Goal: Transaction & Acquisition: Subscribe to service/newsletter

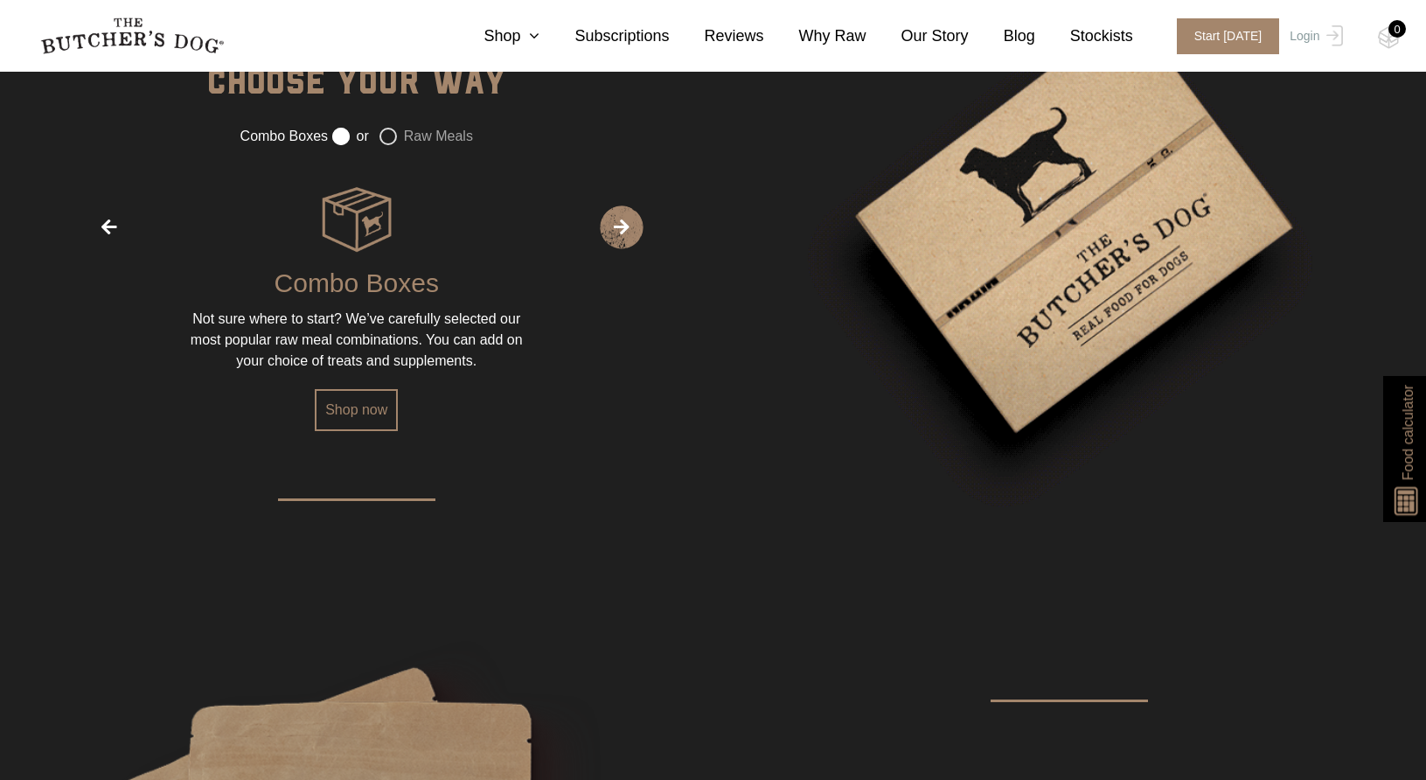
scroll to position [2448, 0]
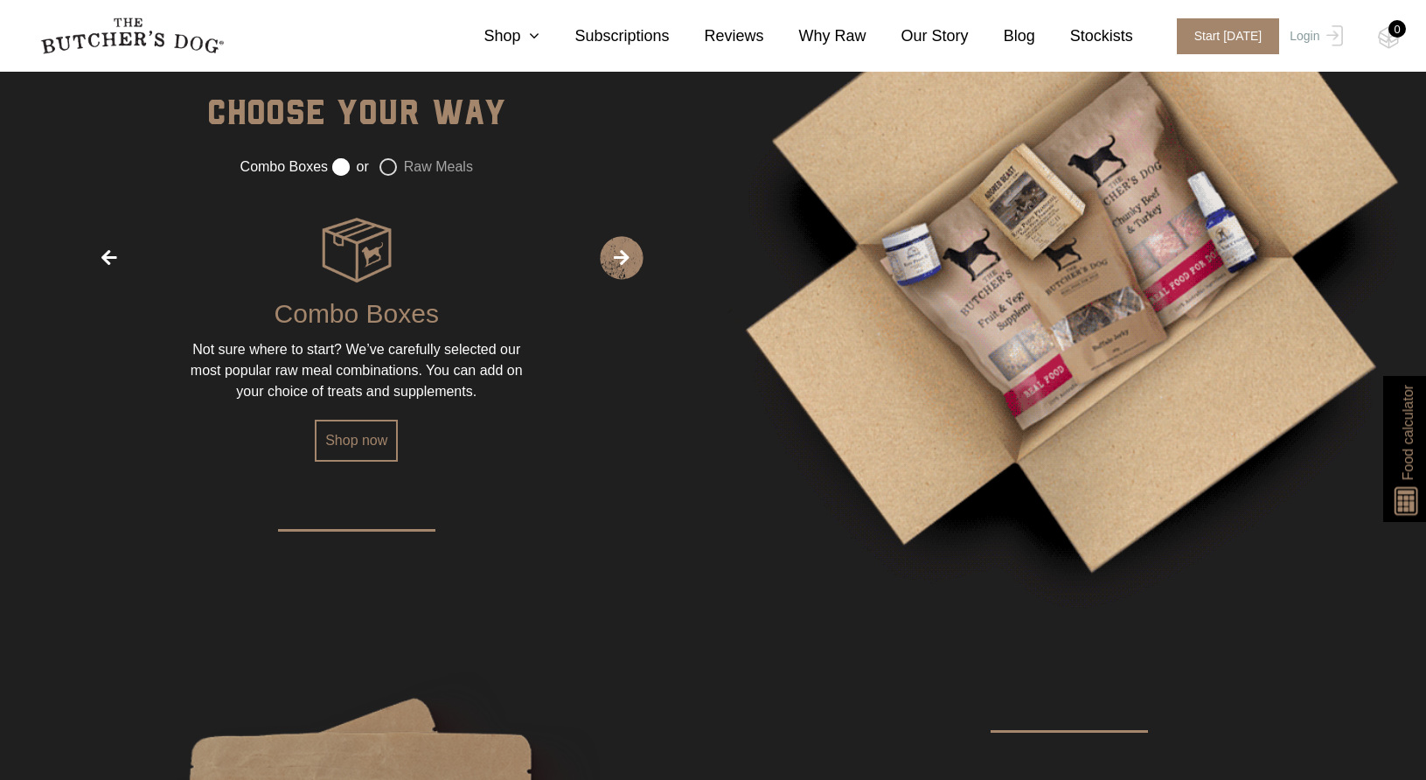
click at [381, 164] on label "Raw Meals" at bounding box center [426, 166] width 94 height 17
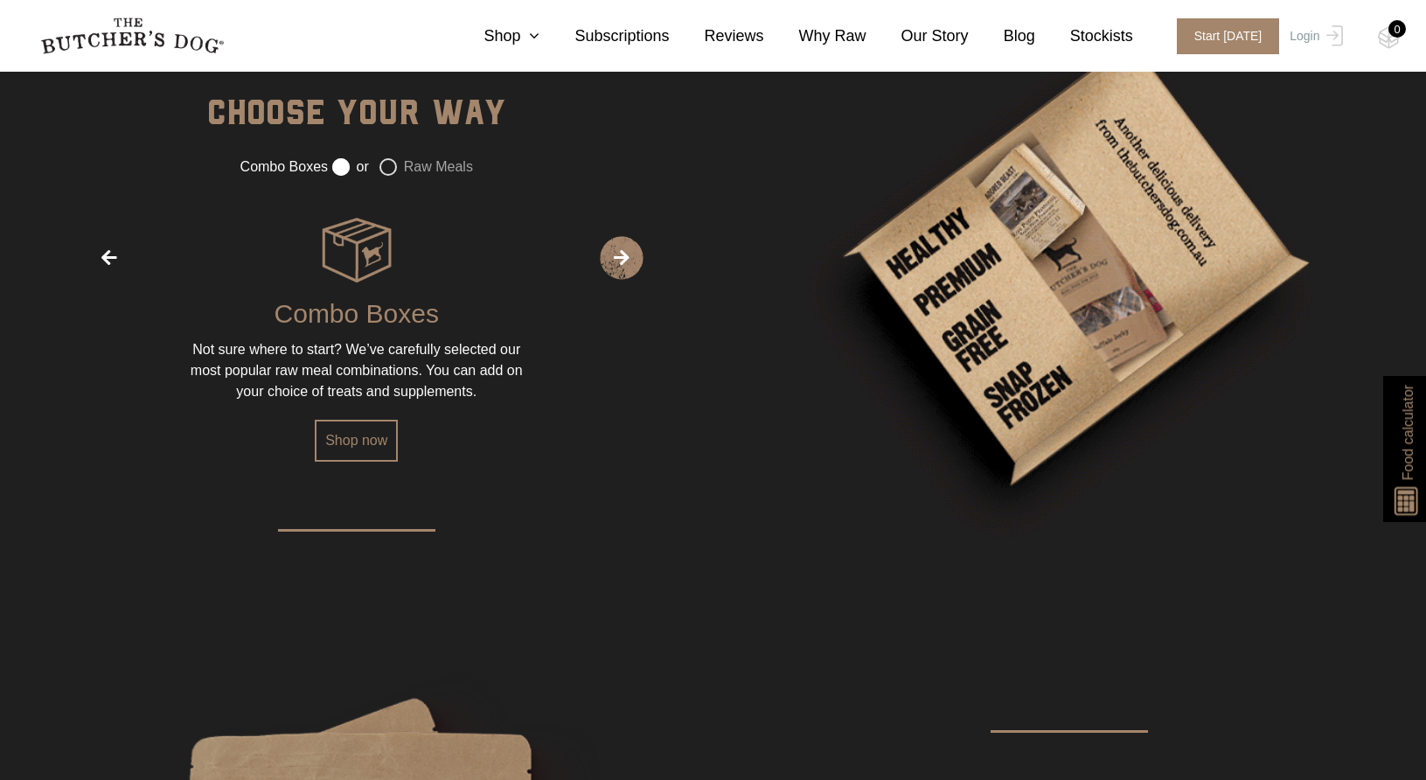
radio input "false"
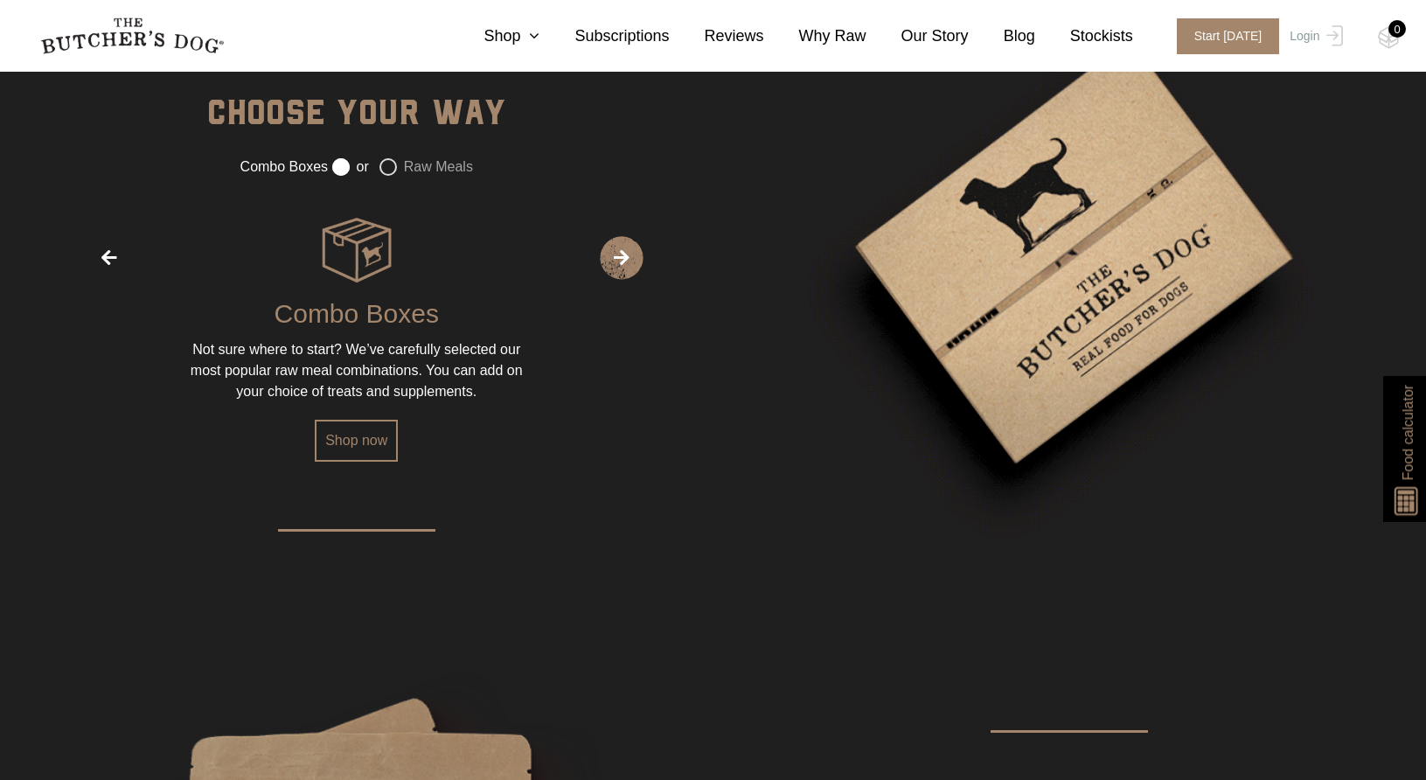
radio input "true"
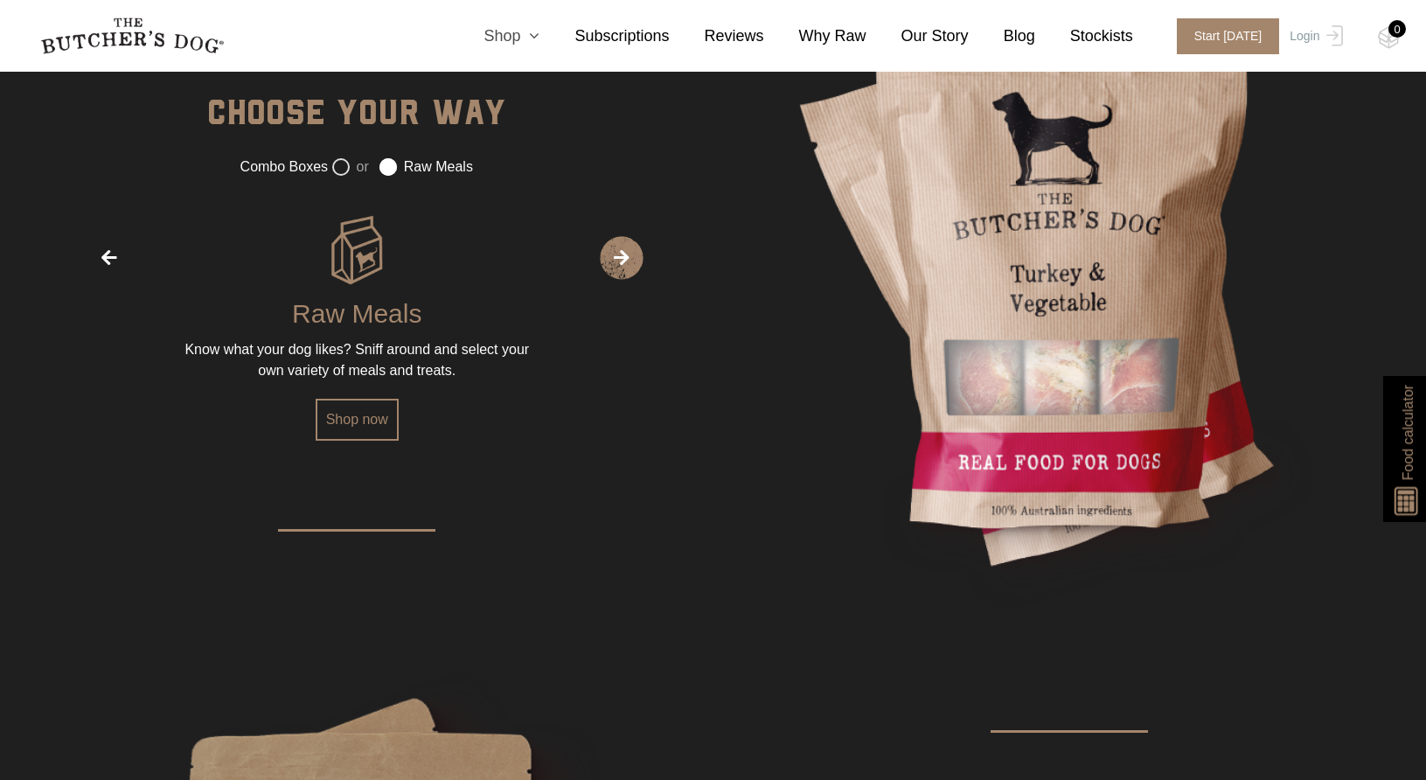
click at [539, 34] on icon at bounding box center [529, 36] width 19 height 16
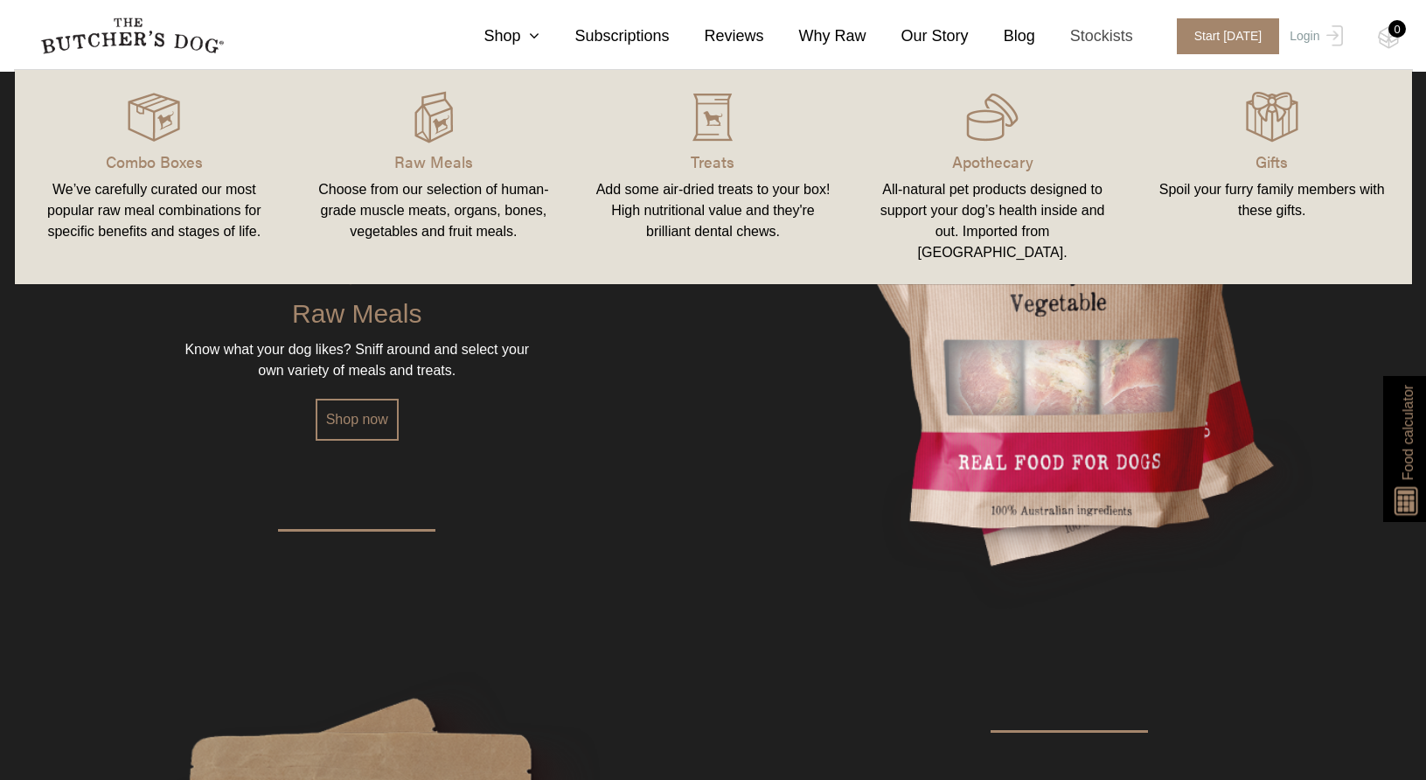
click at [1096, 33] on link "Stockists" at bounding box center [1084, 36] width 98 height 24
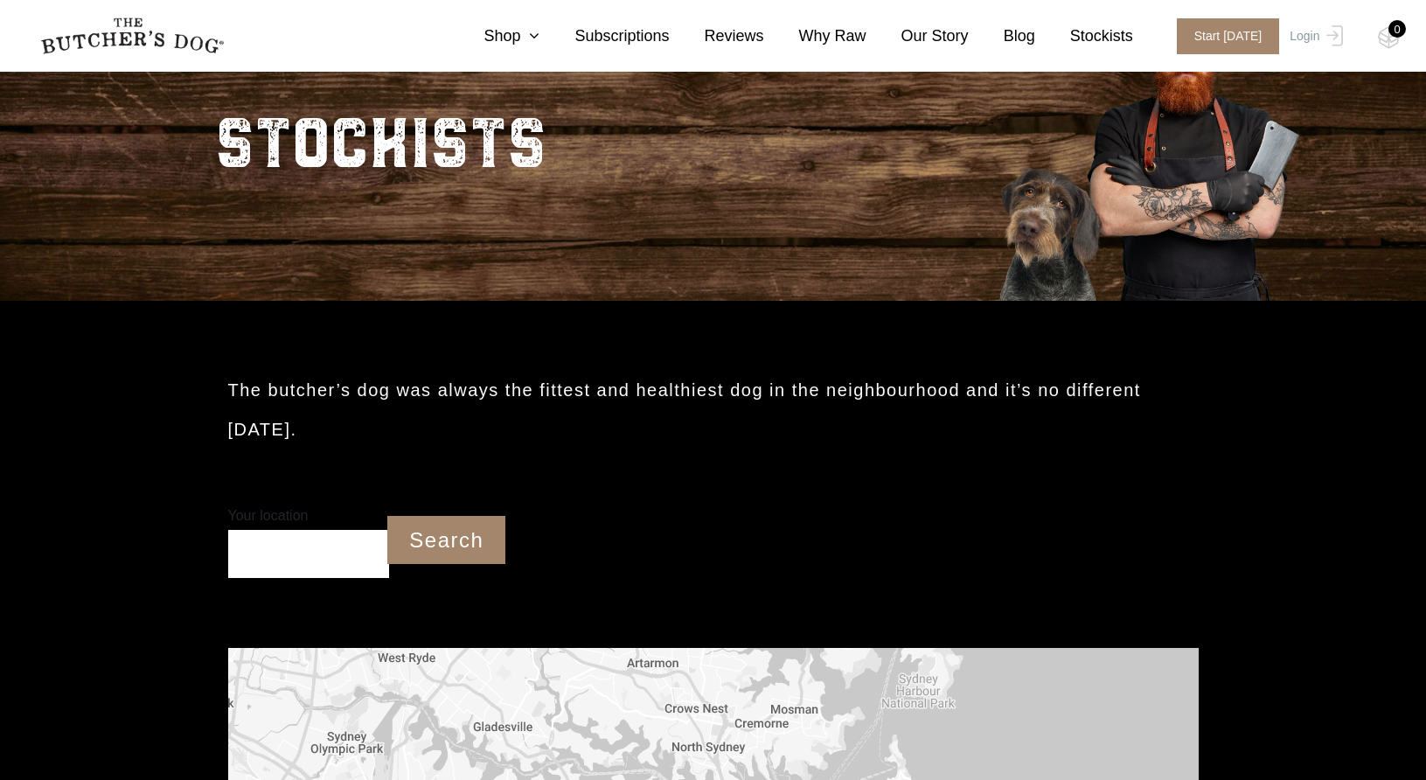
scroll to position [525, 0]
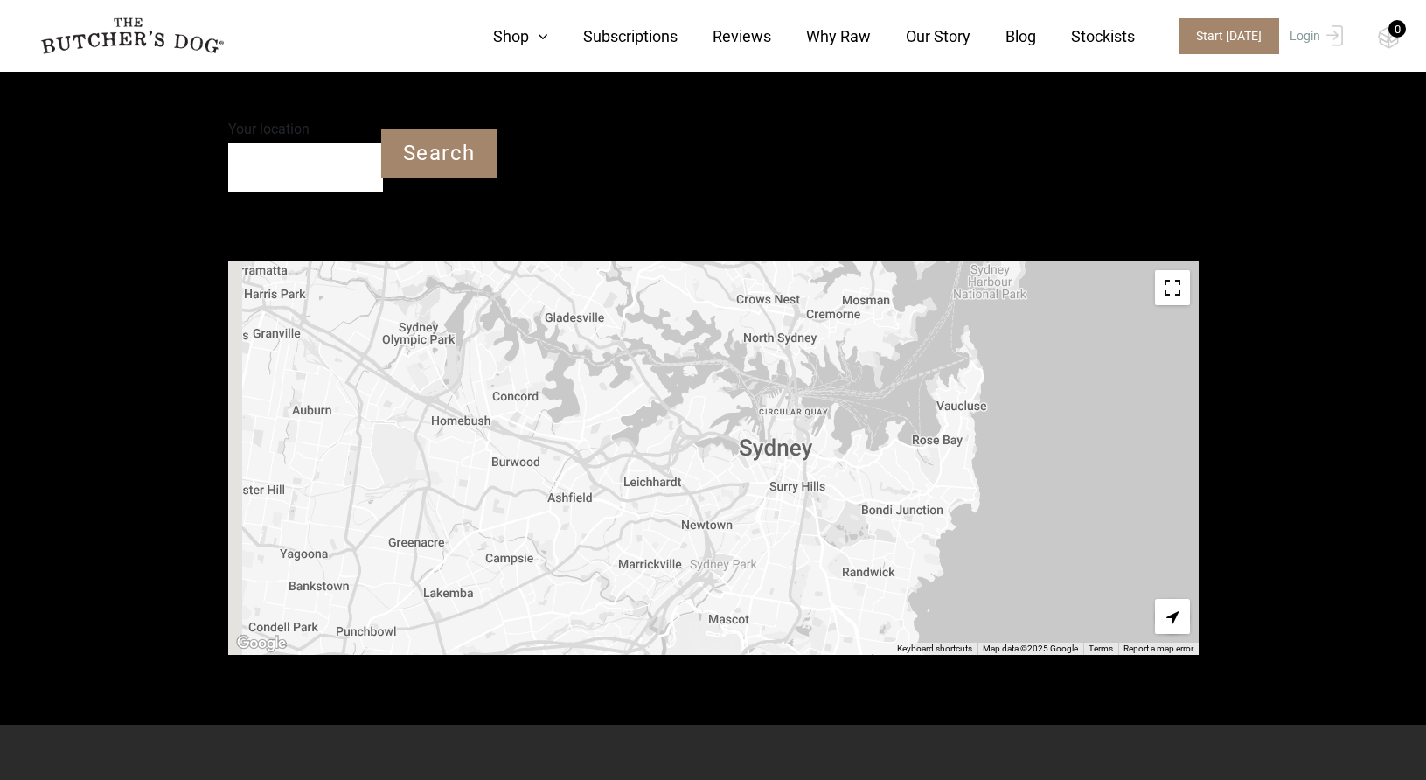
drag, startPoint x: 548, startPoint y: 505, endPoint x: 647, endPoint y: 476, distance: 102.9
click at [647, 476] on div at bounding box center [713, 457] width 971 height 393
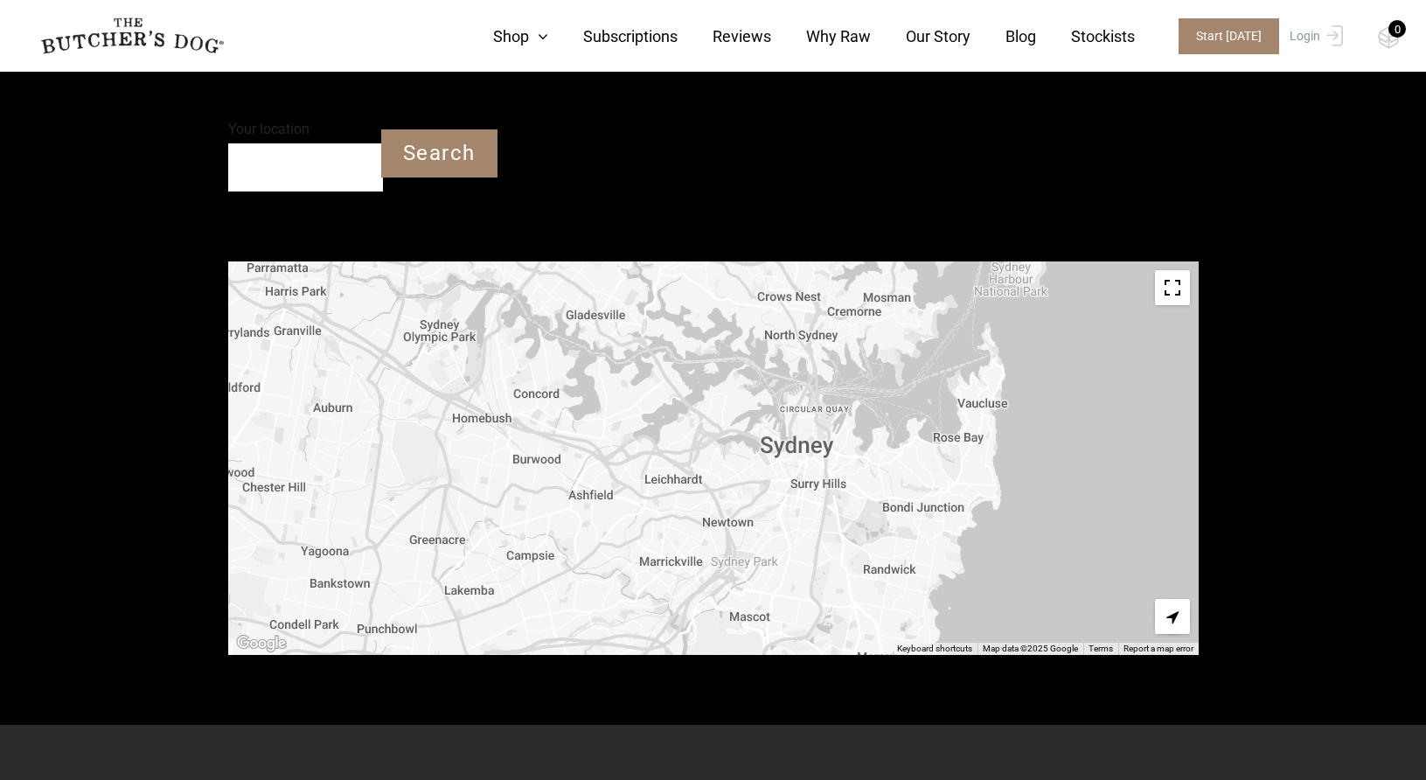
drag, startPoint x: 648, startPoint y: 478, endPoint x: 807, endPoint y: 389, distance: 182.4
click at [807, 389] on div at bounding box center [713, 457] width 971 height 393
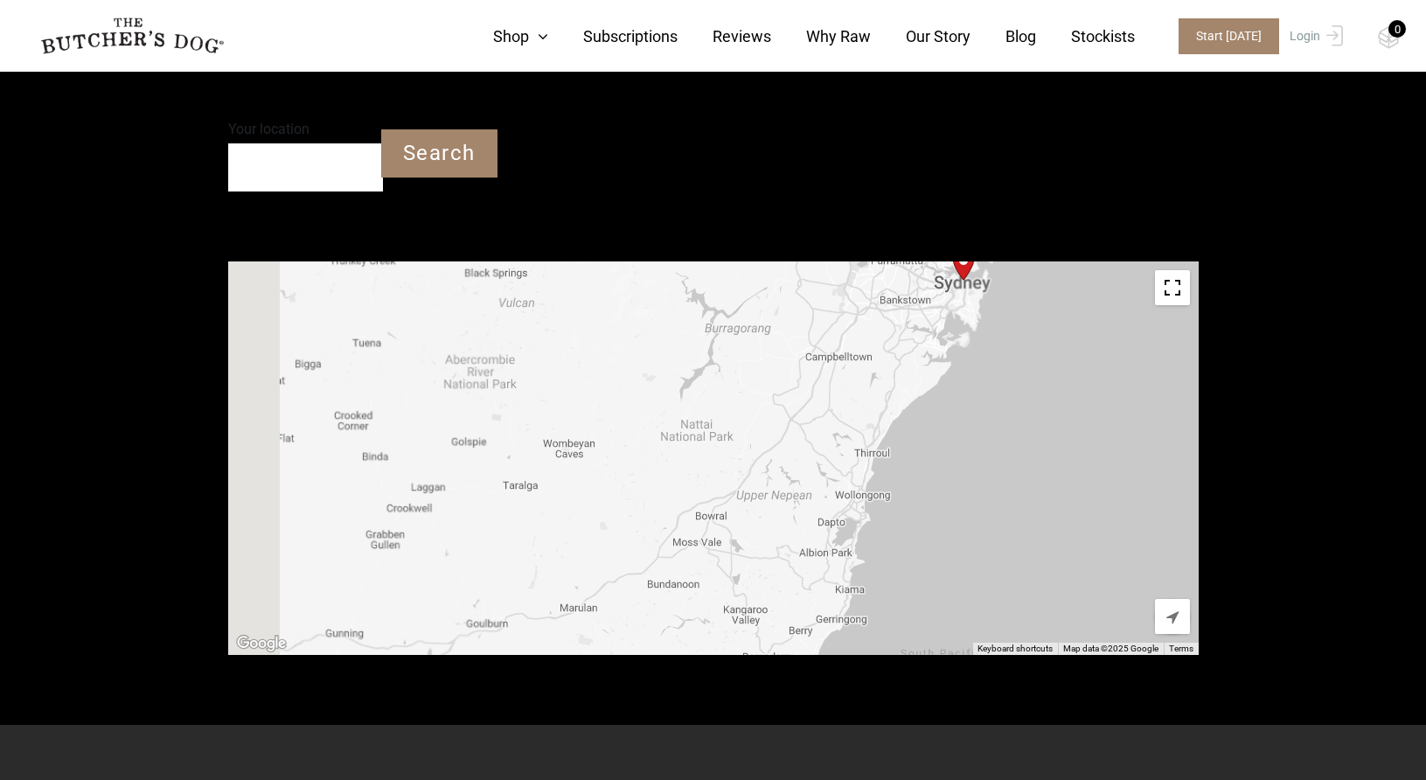
drag, startPoint x: 598, startPoint y: 518, endPoint x: 748, endPoint y: 307, distance: 258.9
click at [740, 311] on div at bounding box center [713, 457] width 971 height 393
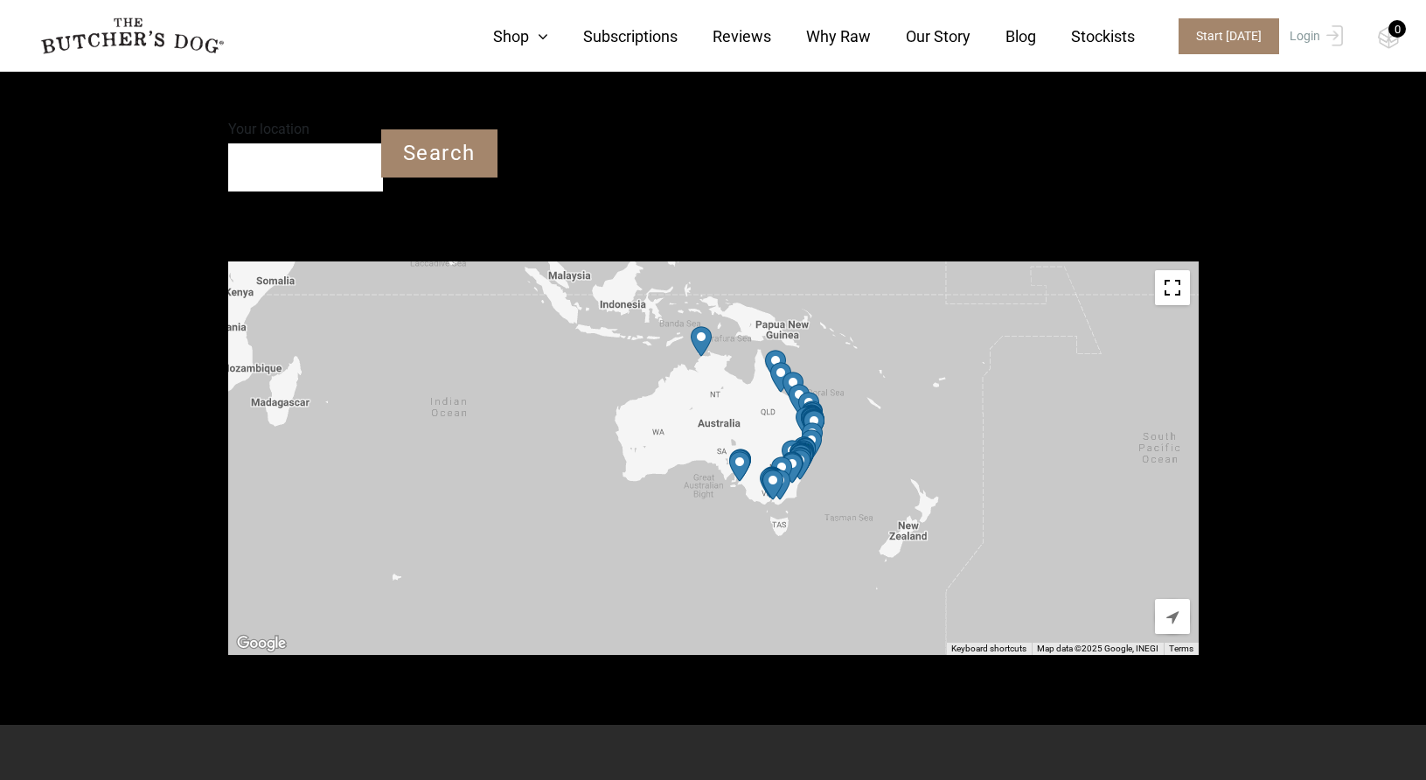
drag, startPoint x: 729, startPoint y: 580, endPoint x: 769, endPoint y: 479, distance: 108.3
click at [769, 479] on img "Petbarn – Frankston" at bounding box center [772, 485] width 21 height 31
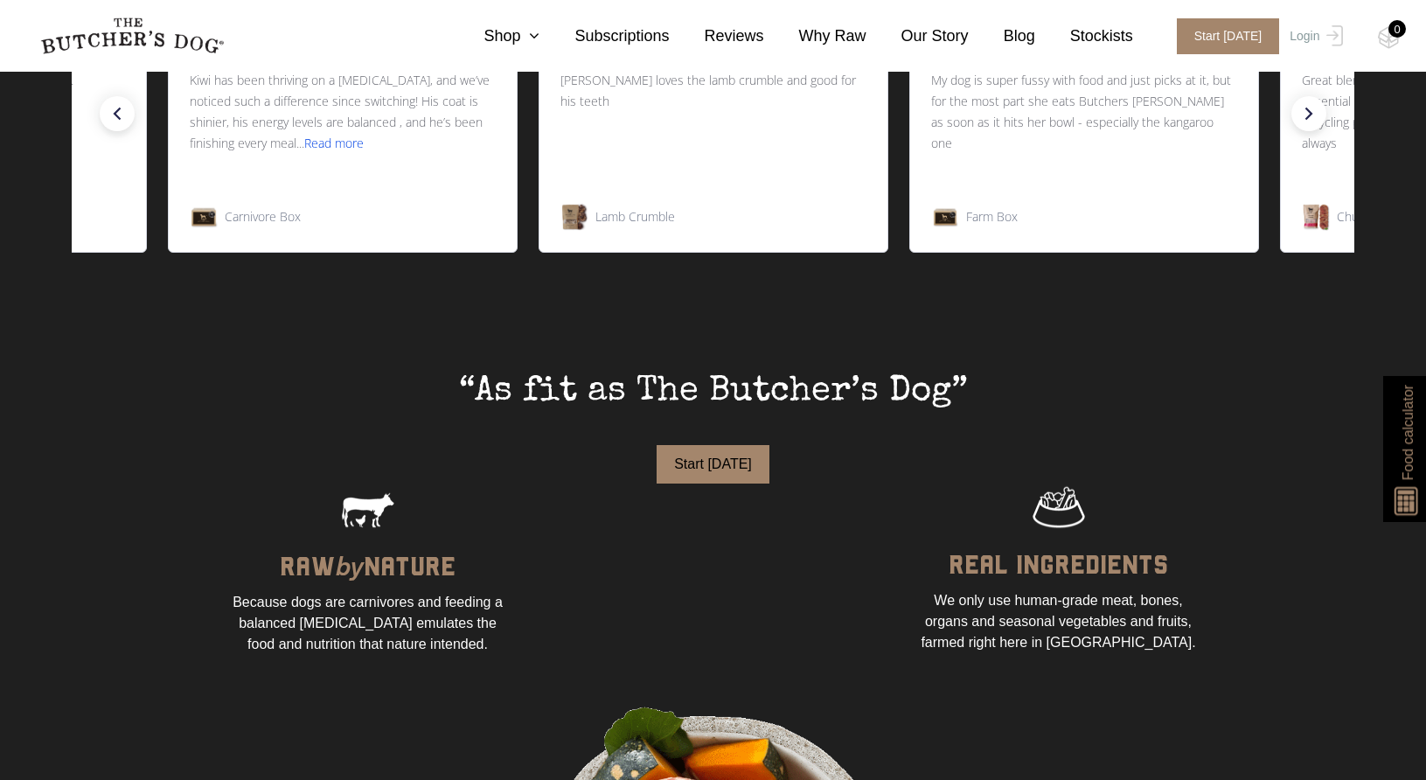
scroll to position [964, 0]
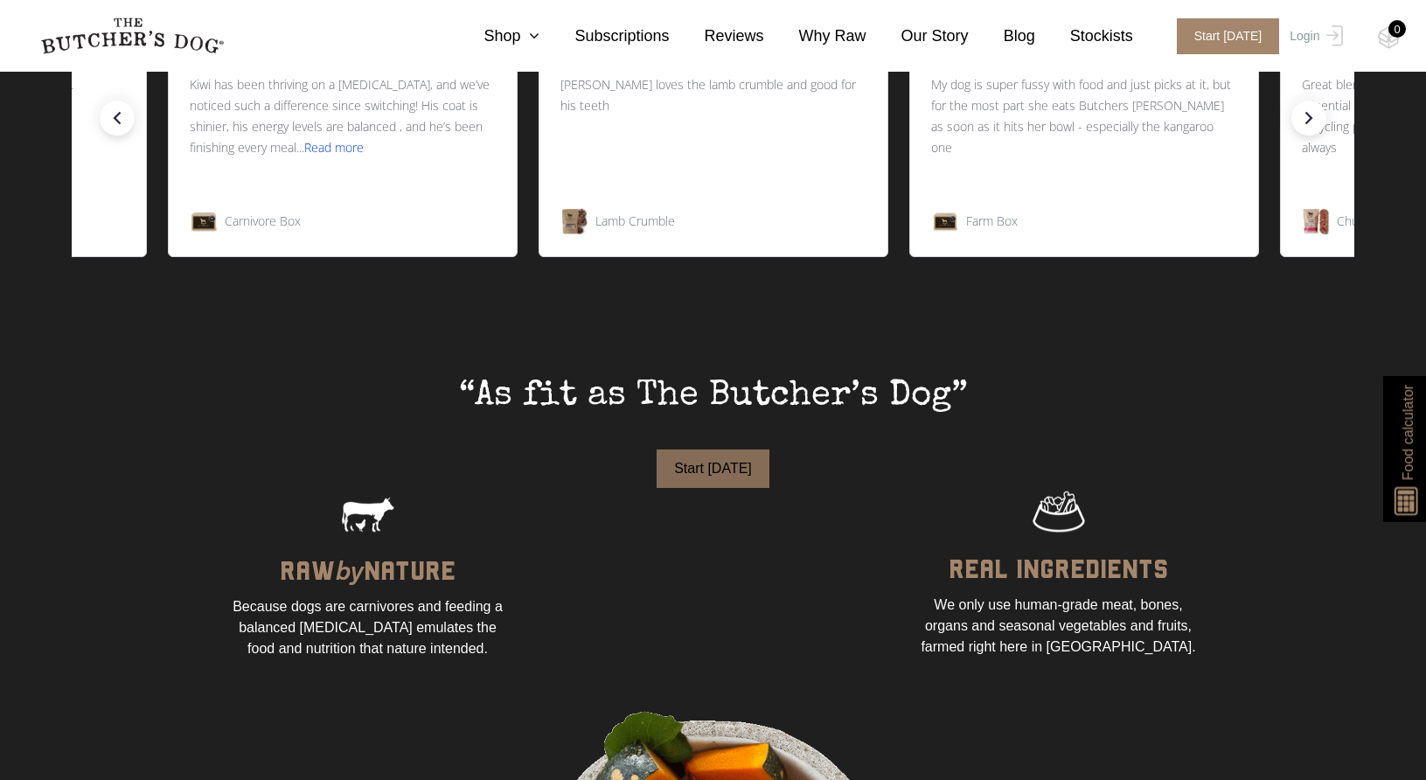
click at [721, 465] on button "Start Today" at bounding box center [713, 468] width 113 height 38
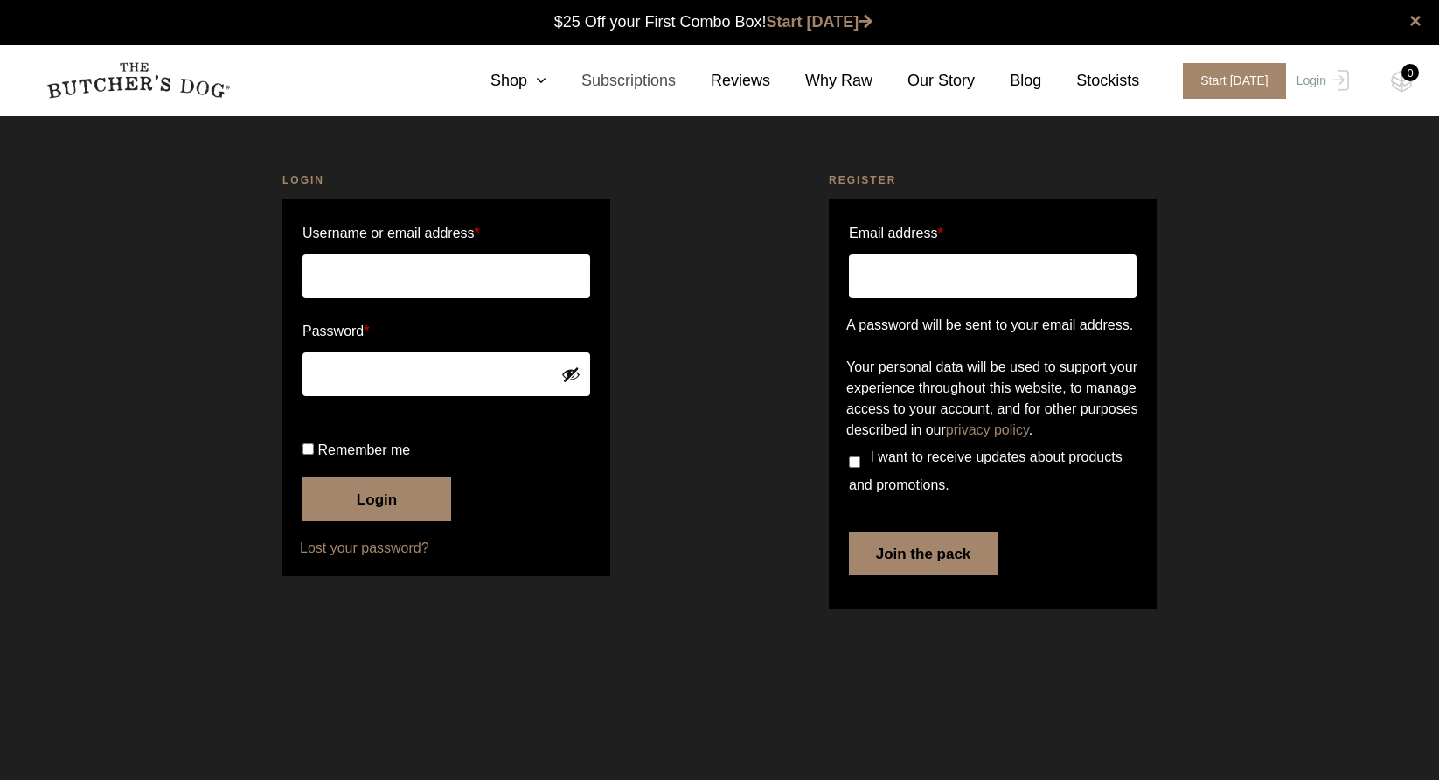
click at [676, 83] on link "Subscriptions" at bounding box center [610, 81] width 129 height 24
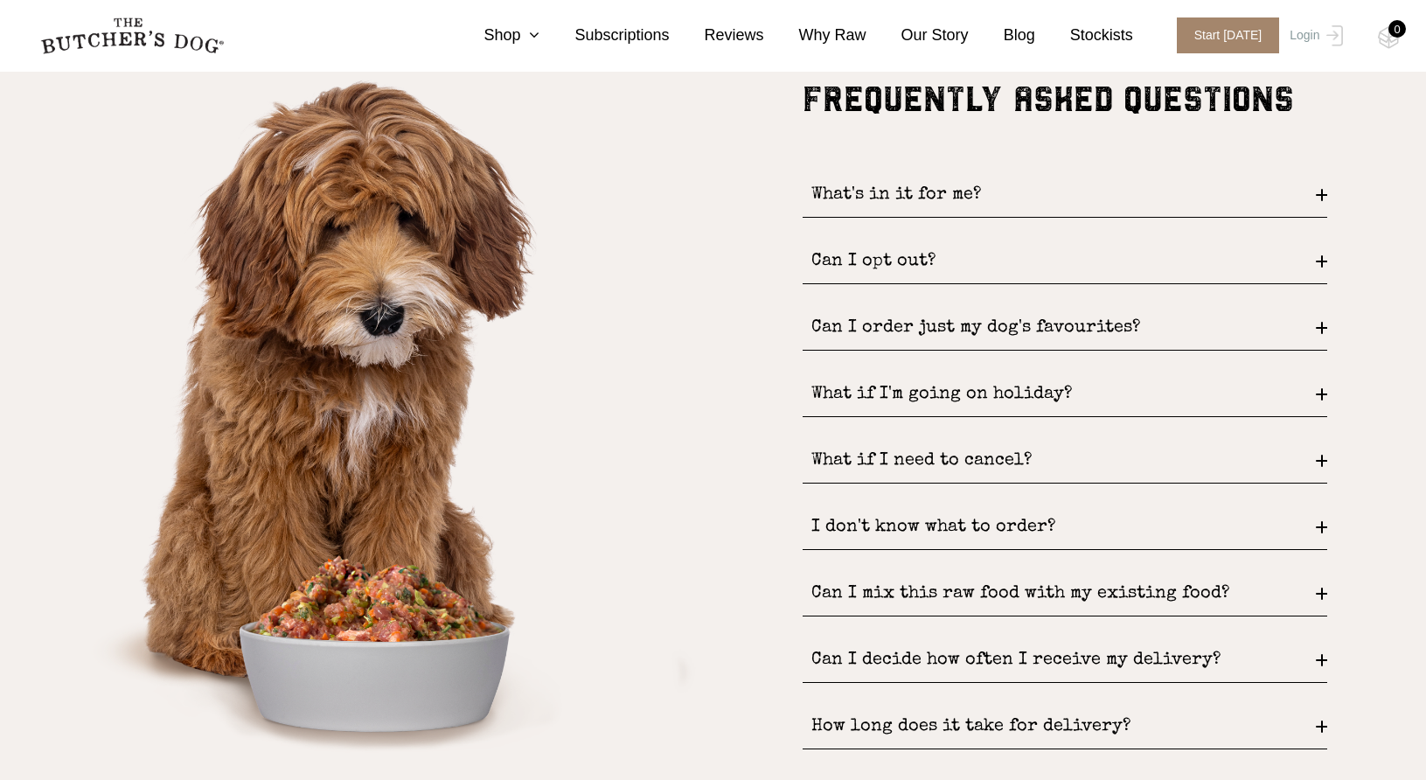
scroll to position [2273, 0]
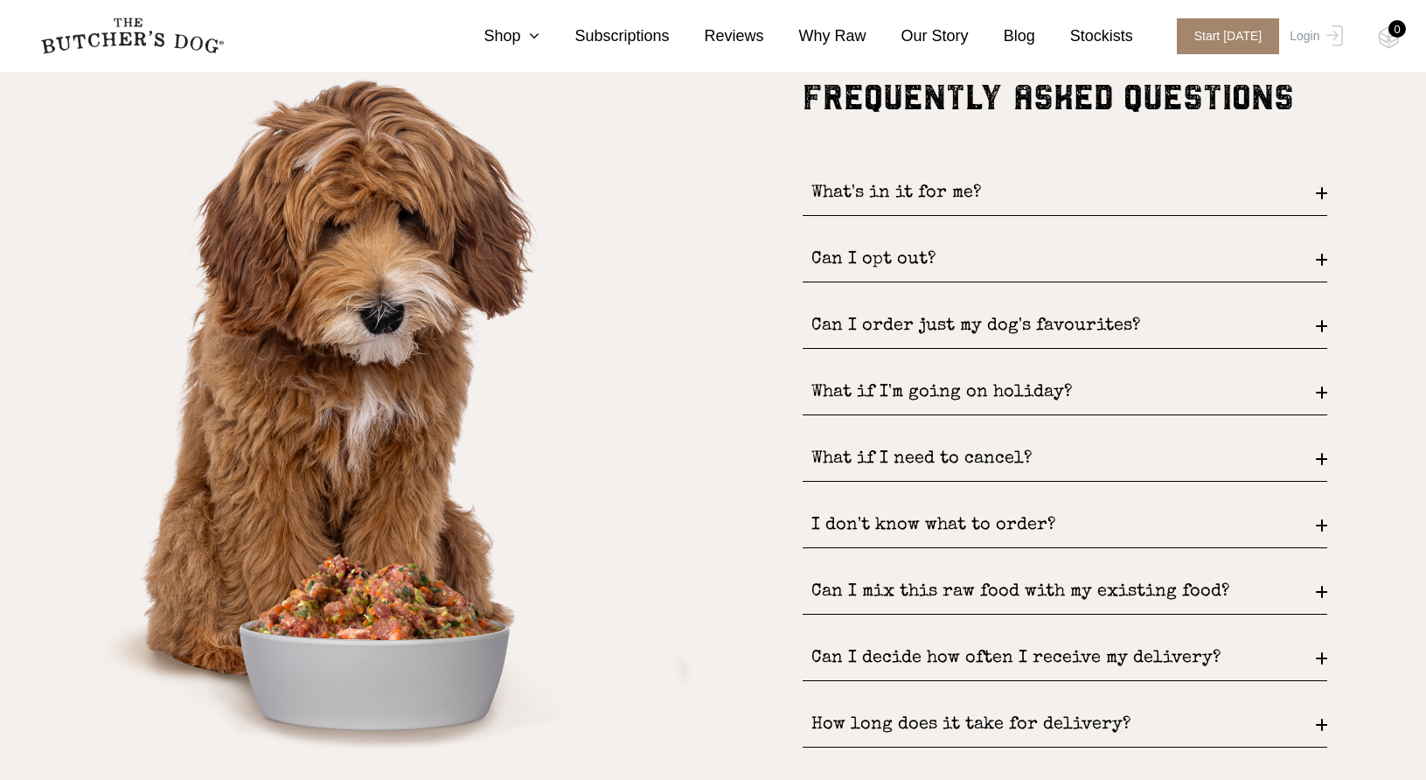
click at [1143, 196] on div "What's in it for me?" at bounding box center [1065, 193] width 525 height 45
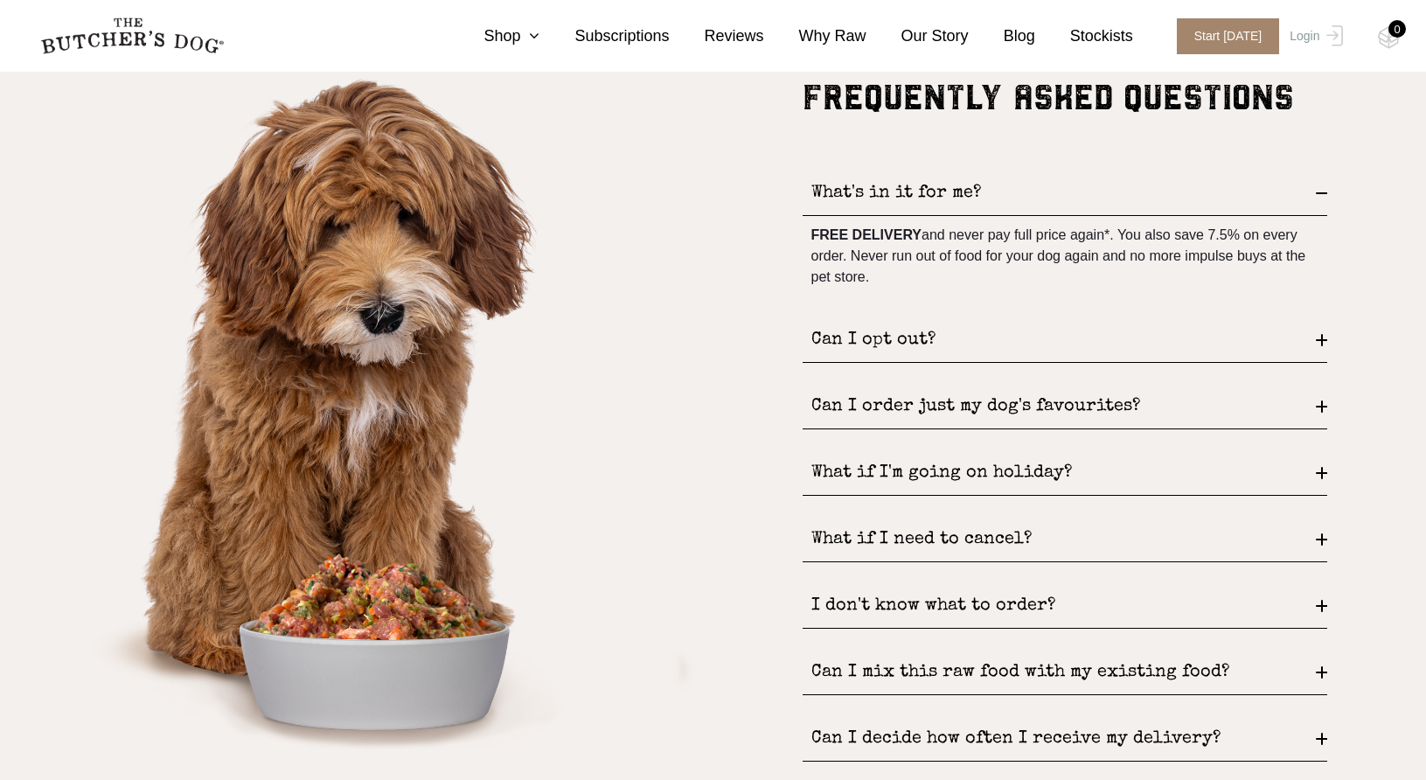
click at [1318, 195] on div "What's in it for me?" at bounding box center [1065, 193] width 525 height 45
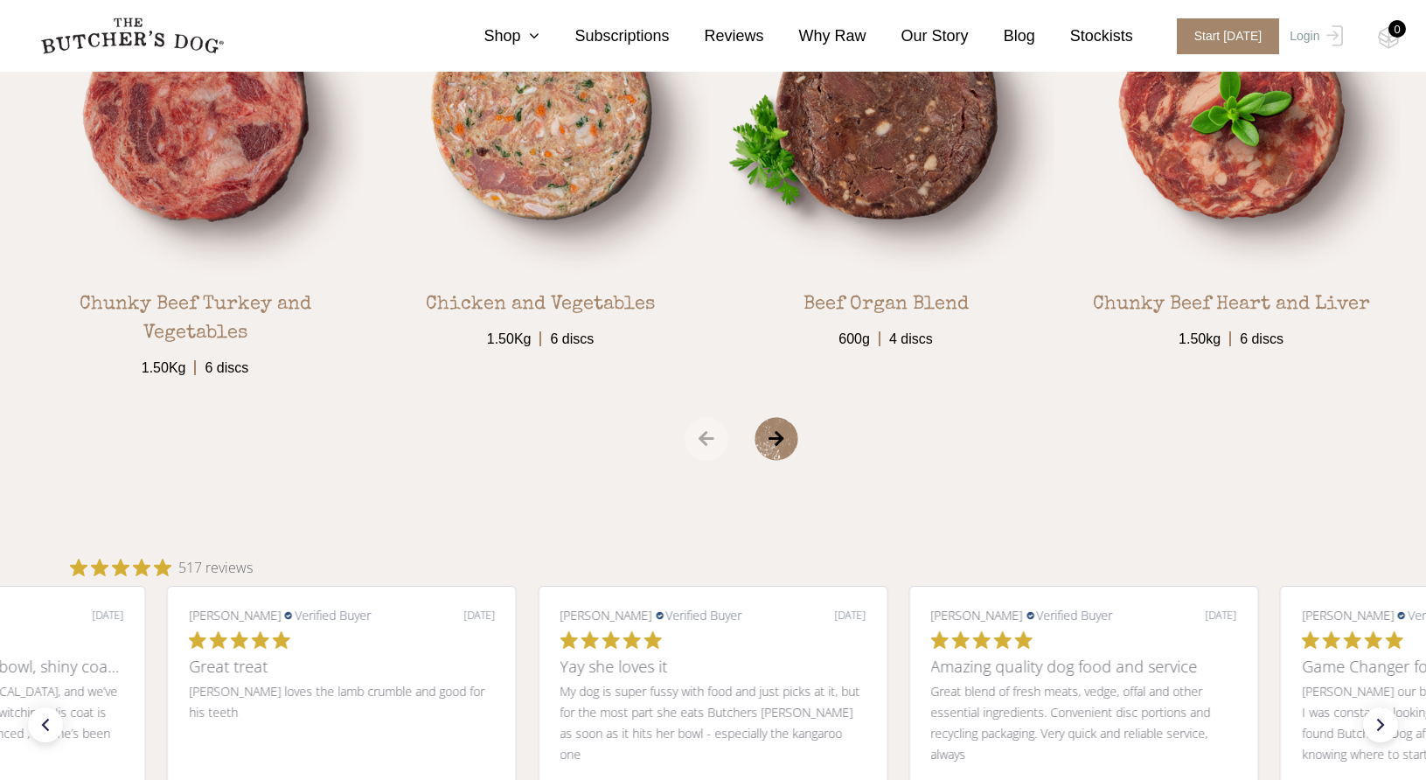
scroll to position [3323, 0]
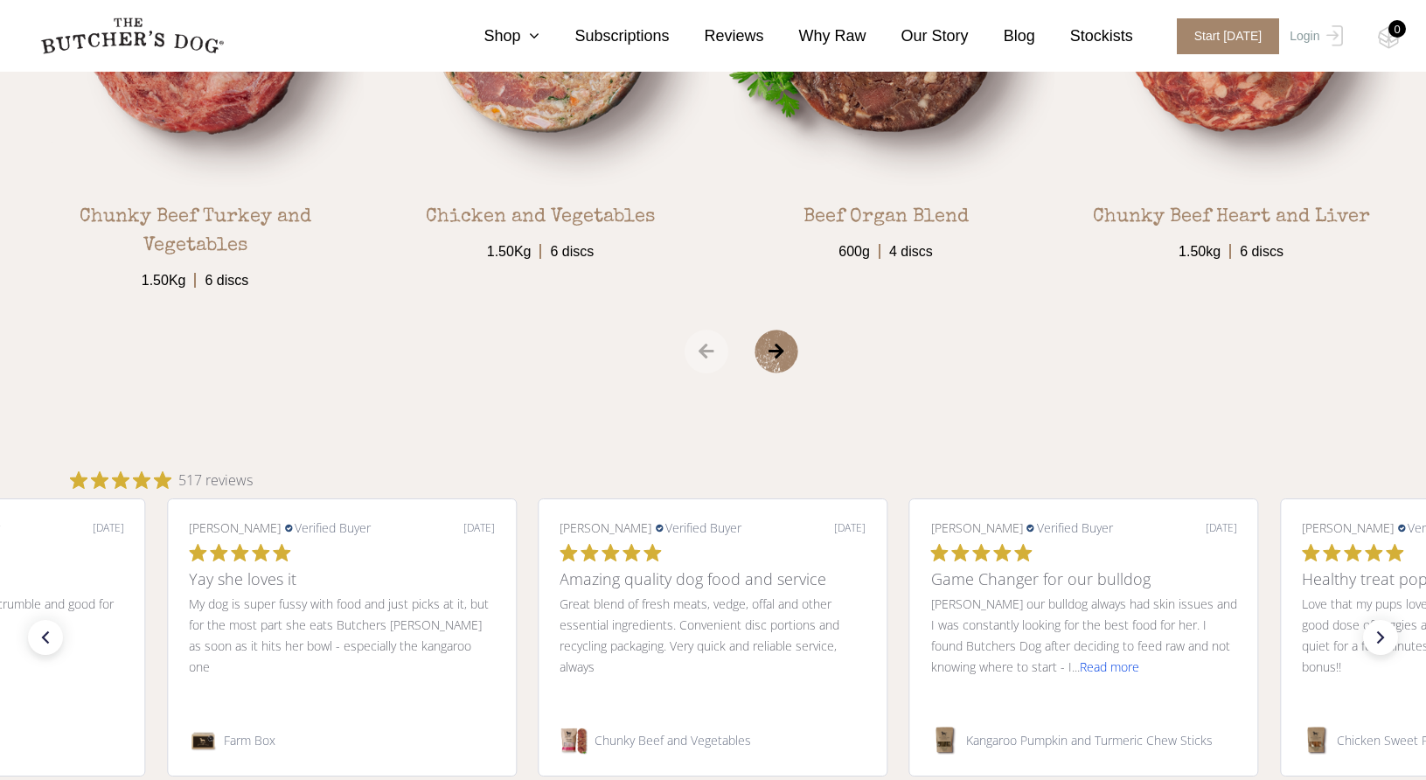
click at [774, 357] on span "›" at bounding box center [798, 352] width 87 height 44
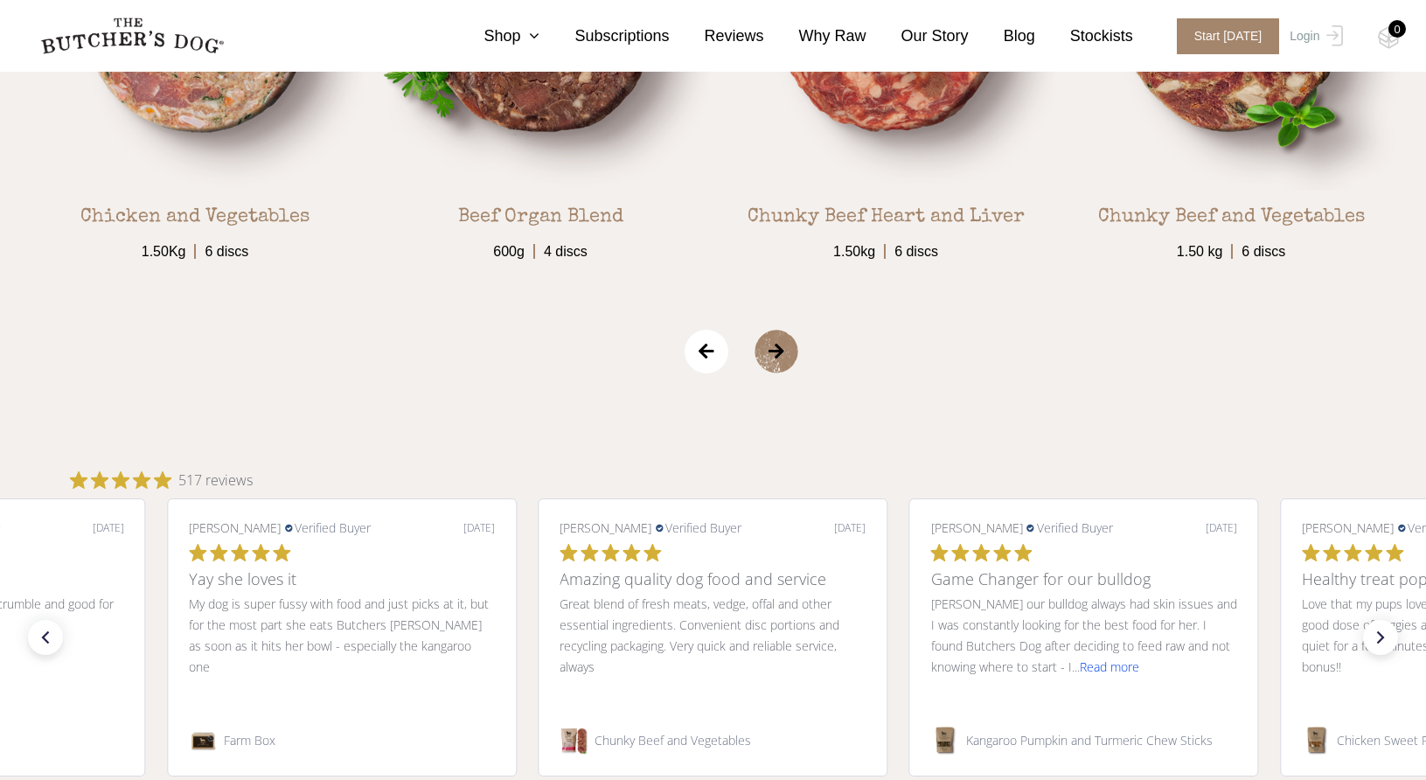
click at [774, 357] on span "›" at bounding box center [798, 352] width 87 height 44
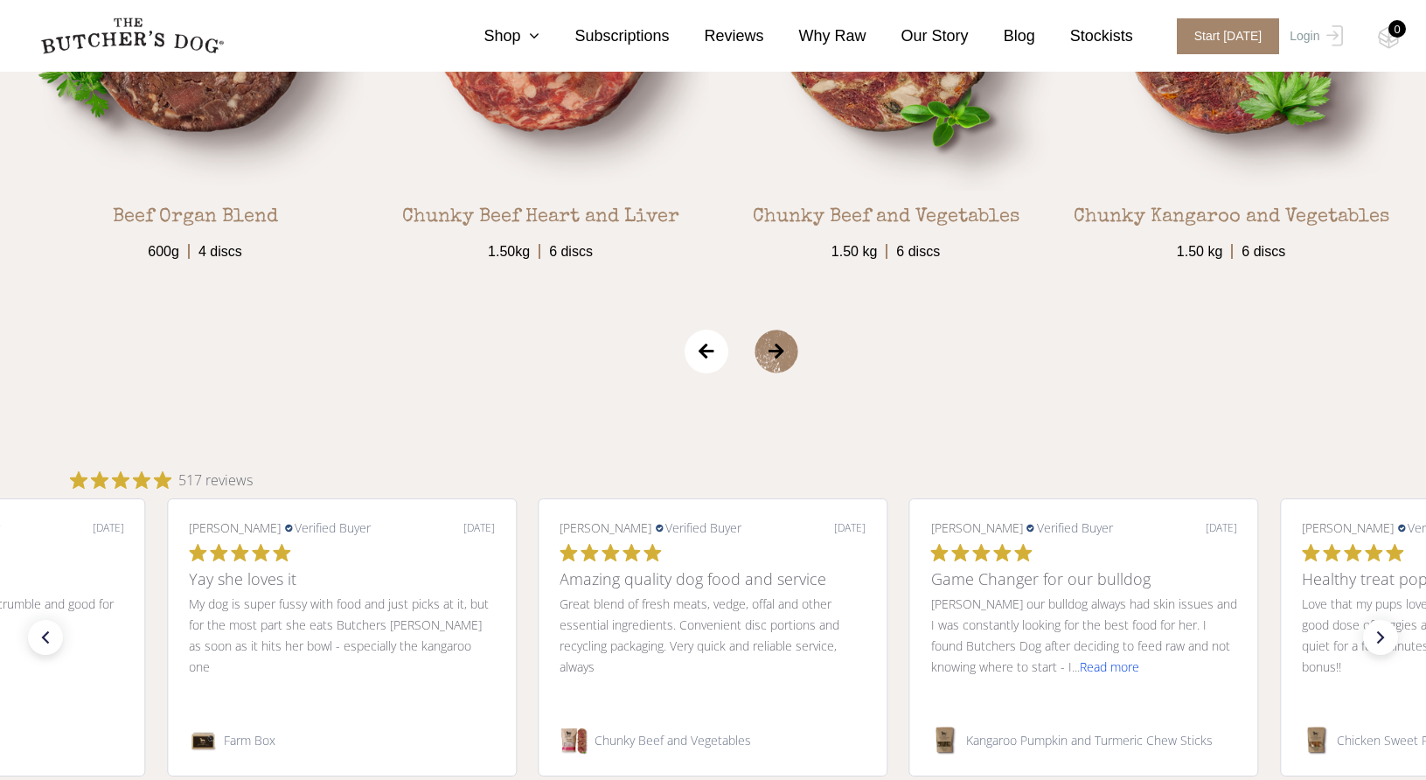
click at [774, 357] on span "›" at bounding box center [798, 352] width 87 height 44
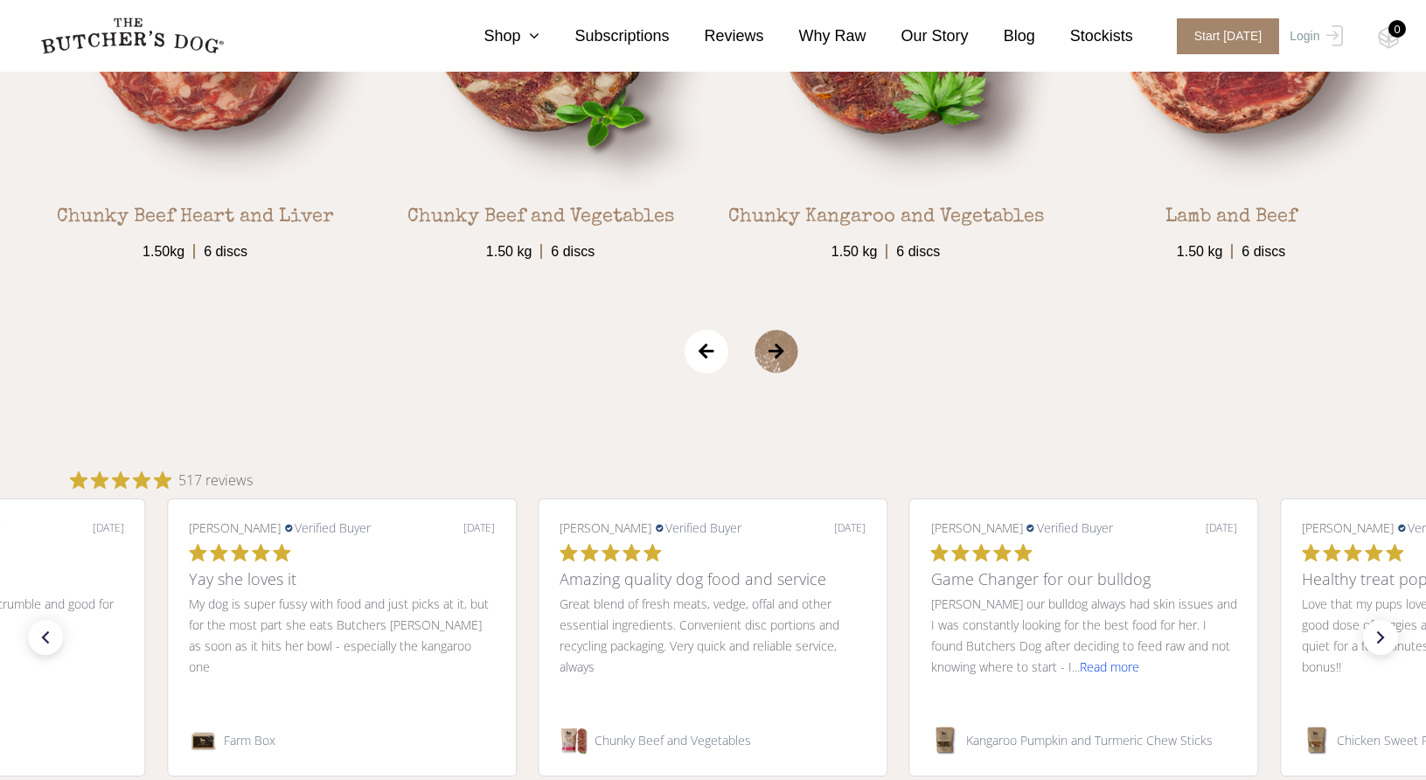
scroll to position [3148, 0]
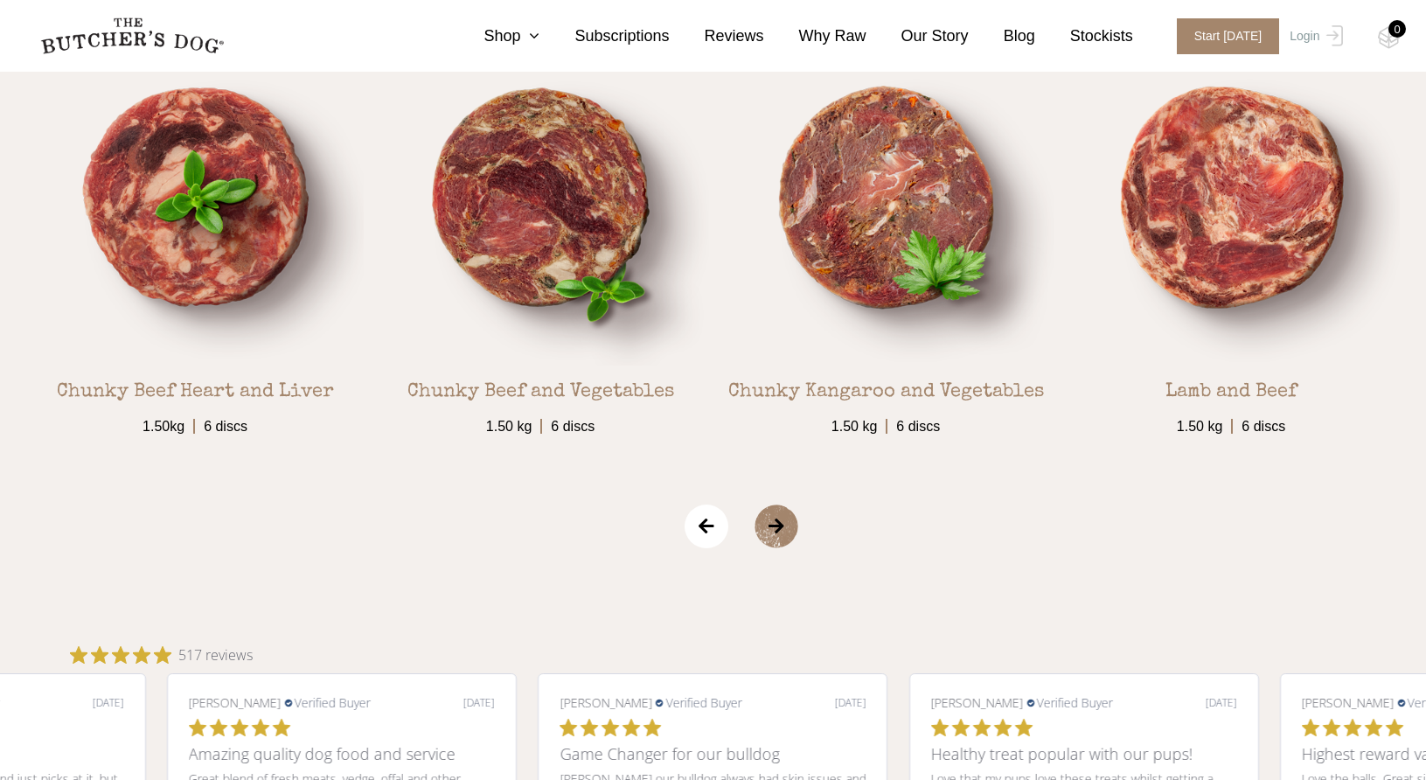
click at [774, 528] on span "›" at bounding box center [798, 527] width 87 height 44
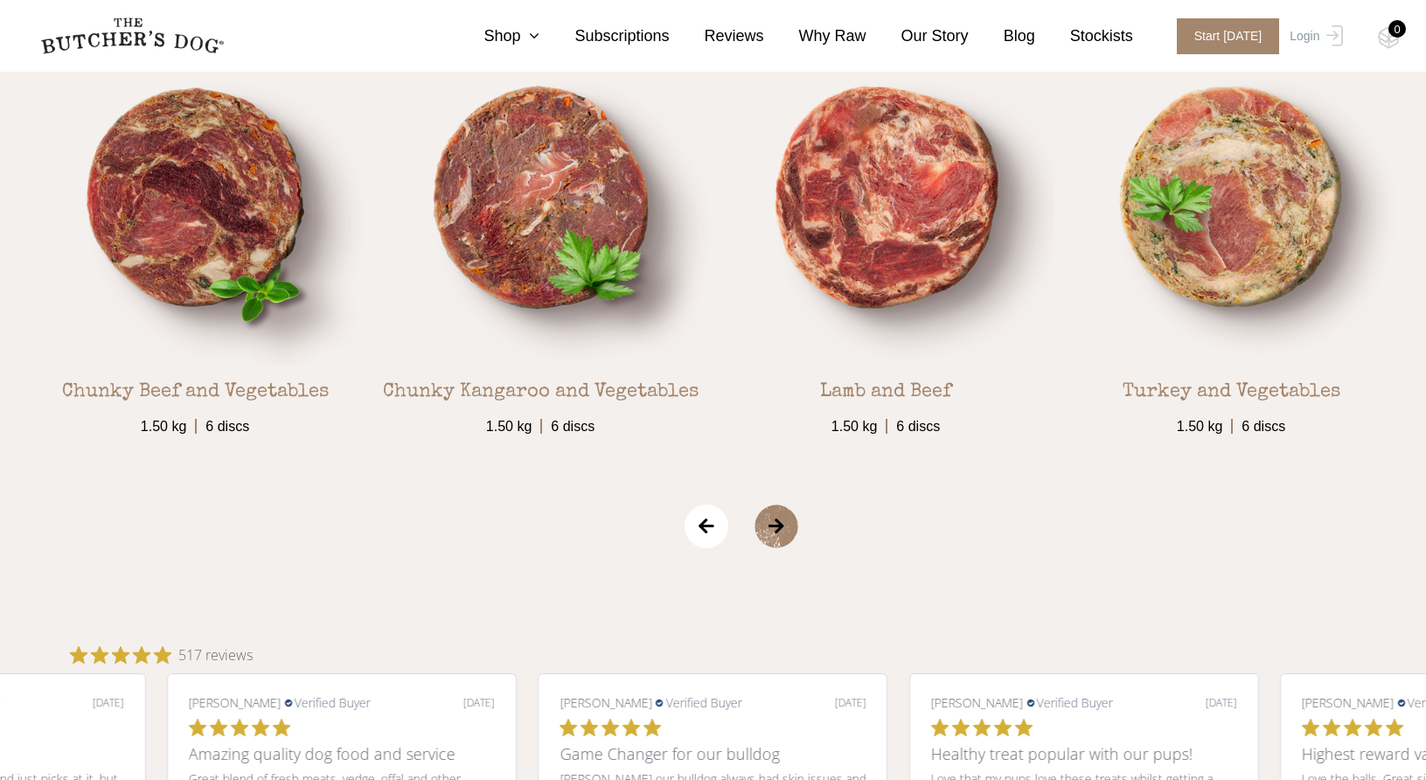
click at [774, 528] on span "›" at bounding box center [798, 527] width 87 height 44
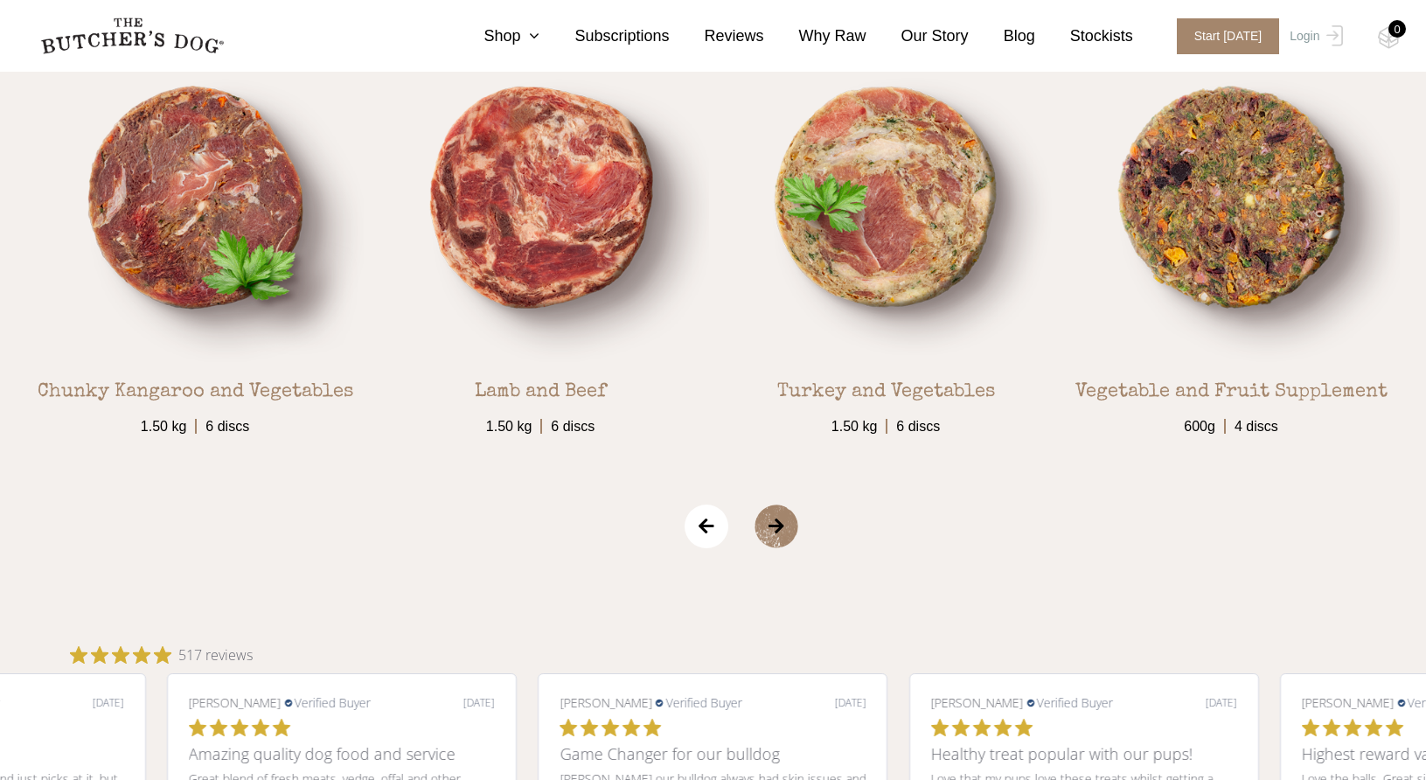
click at [774, 528] on span "›" at bounding box center [798, 527] width 87 height 44
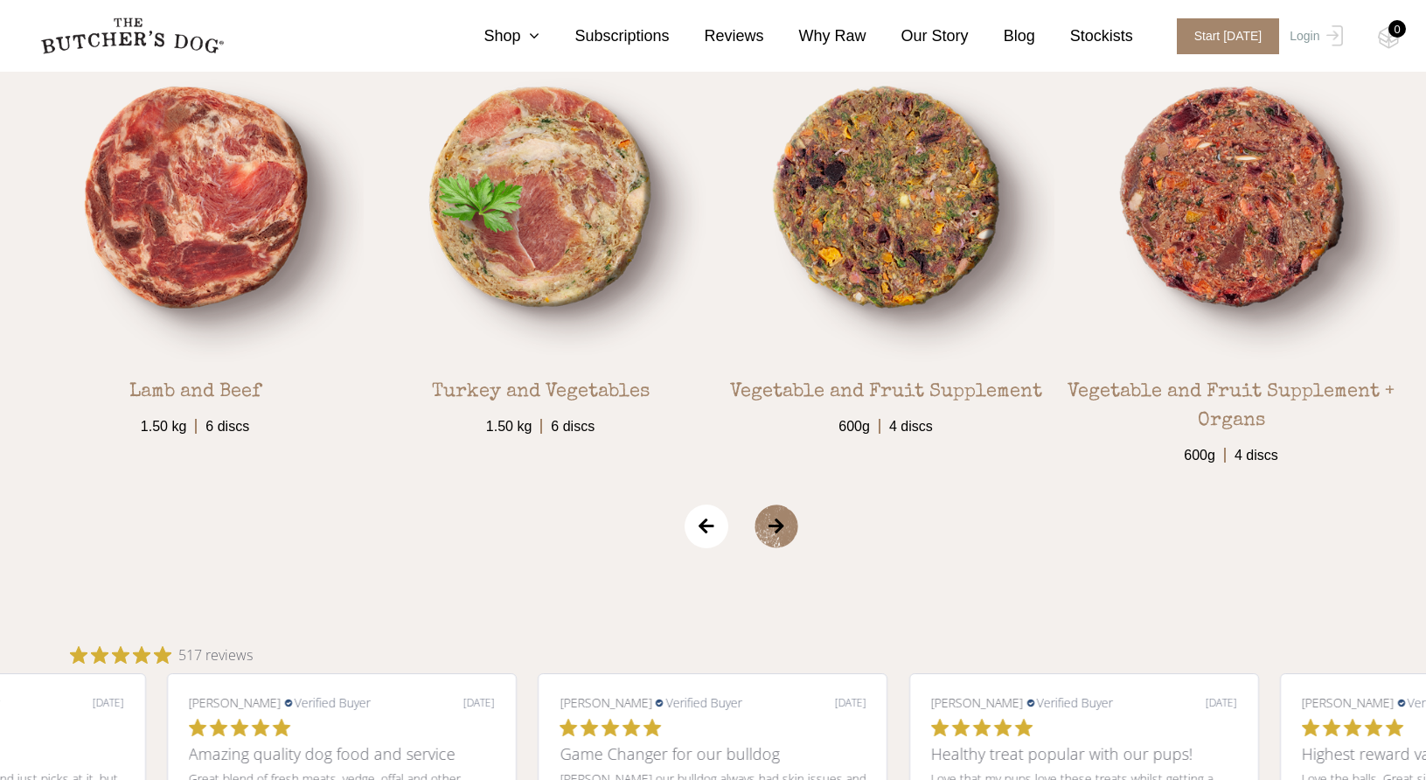
click at [774, 528] on span "›" at bounding box center [798, 527] width 87 height 44
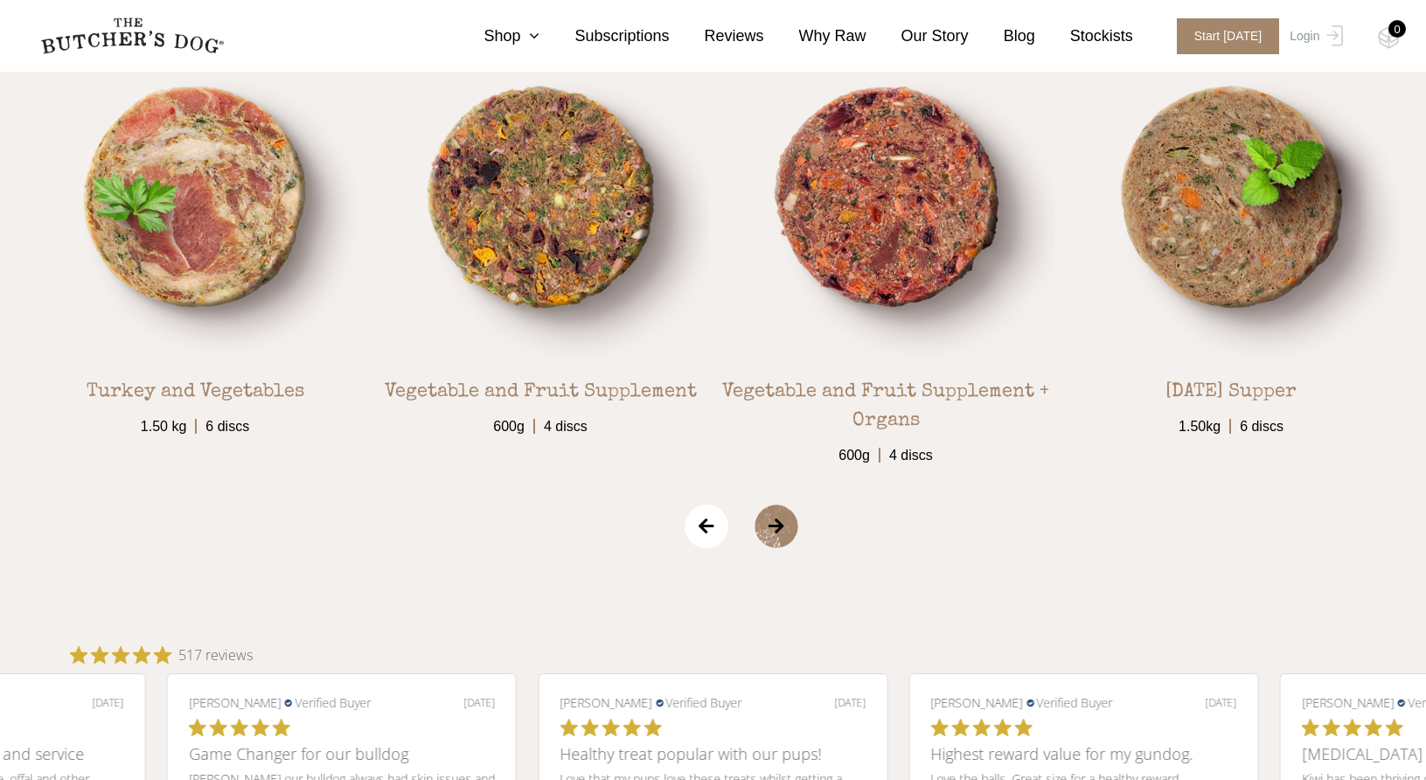
click at [774, 528] on span "›" at bounding box center [798, 527] width 87 height 44
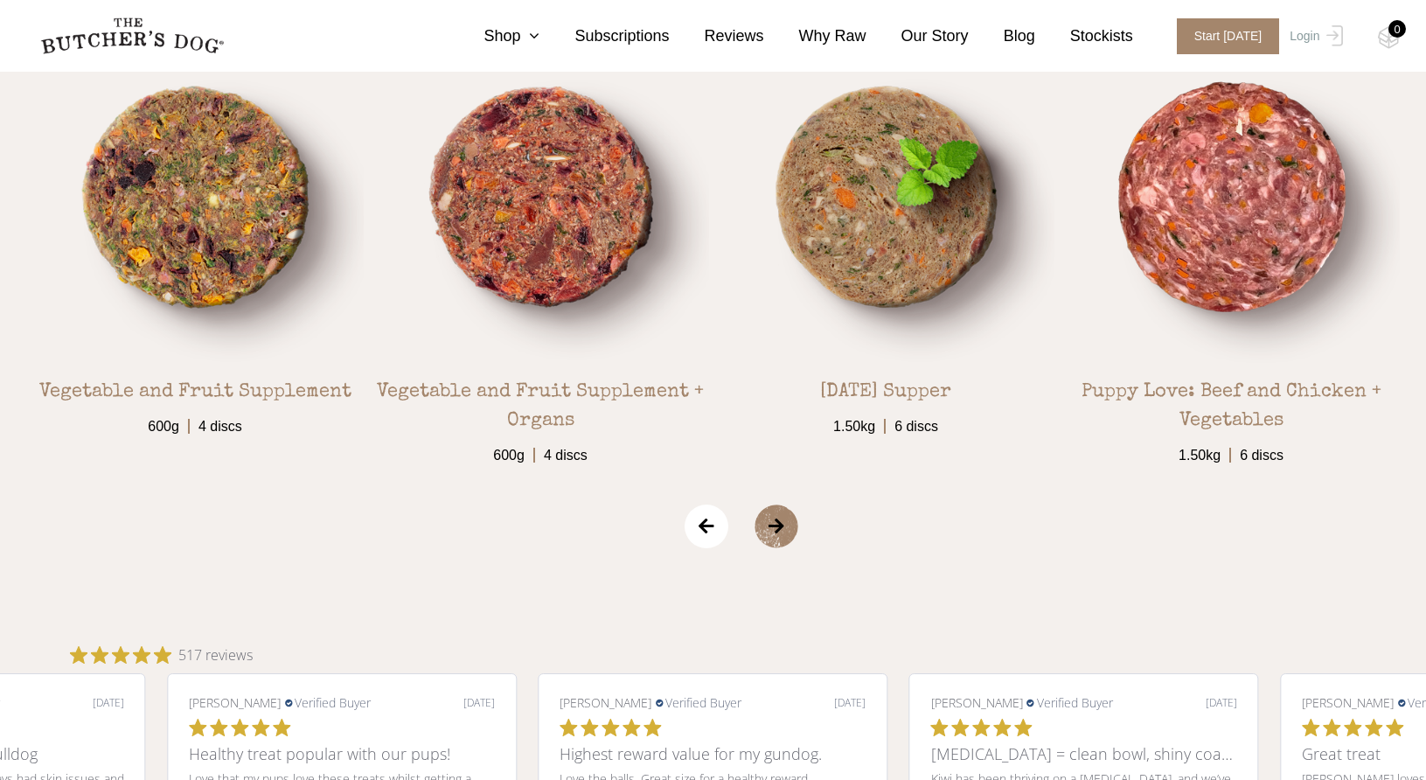
click at [774, 528] on span "›" at bounding box center [798, 527] width 87 height 44
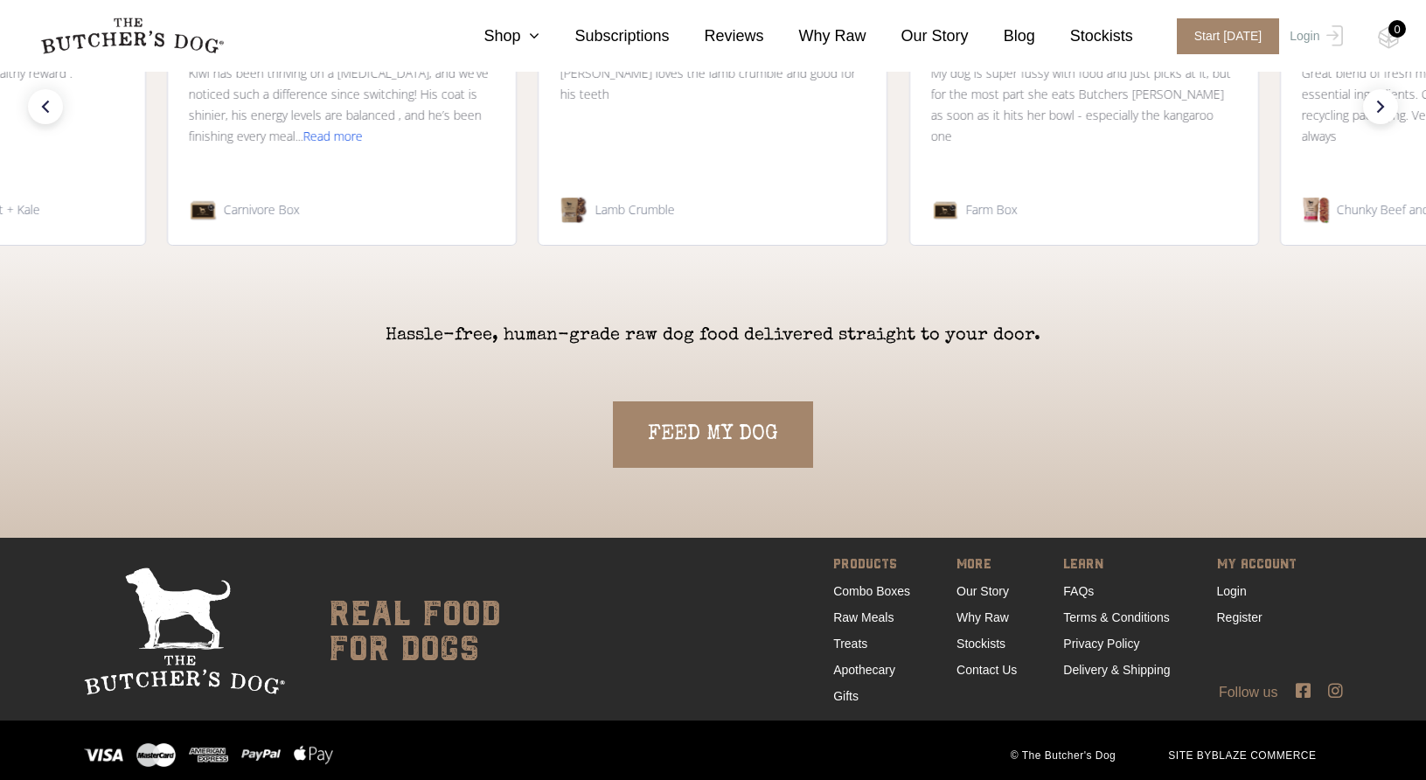
scroll to position [3866, 0]
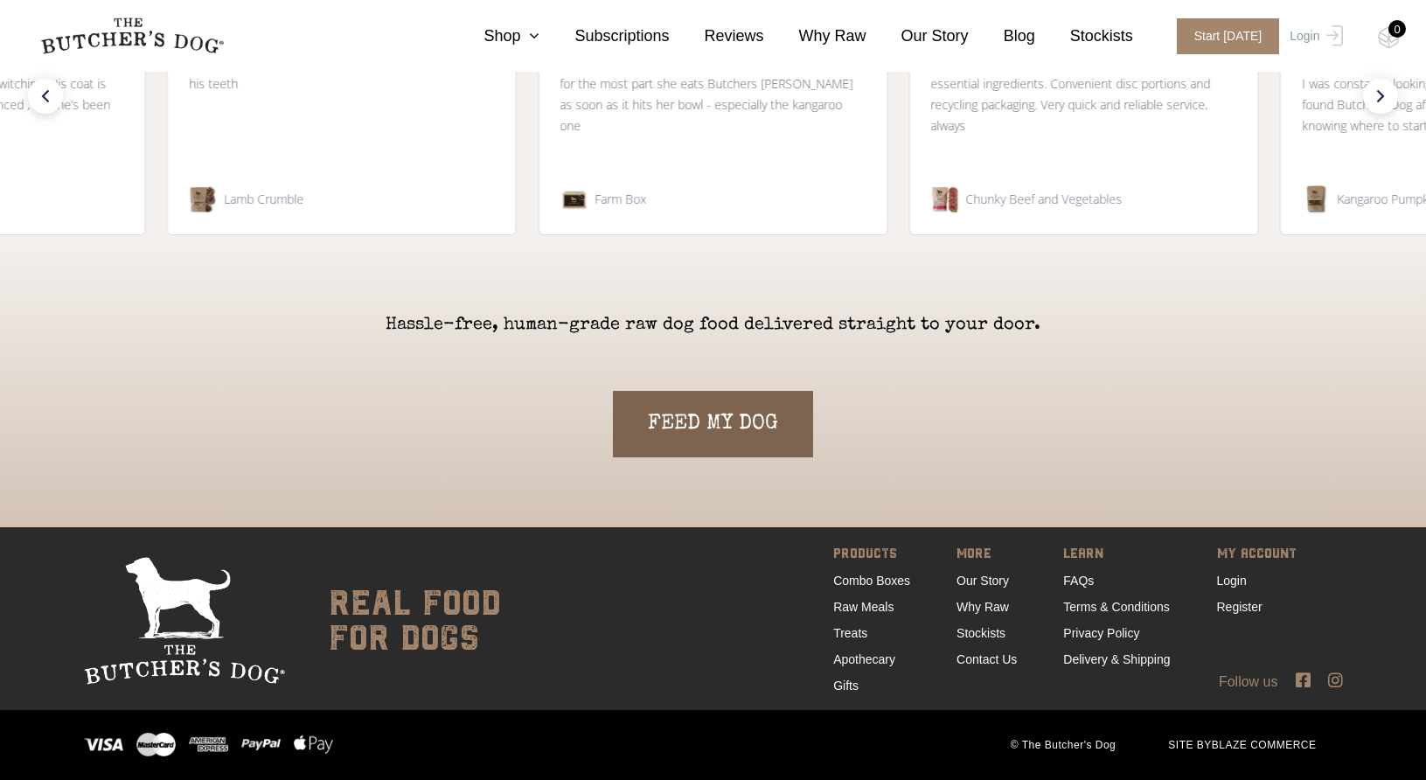
click at [705, 428] on link "FEED MY DOG" at bounding box center [713, 424] width 200 height 66
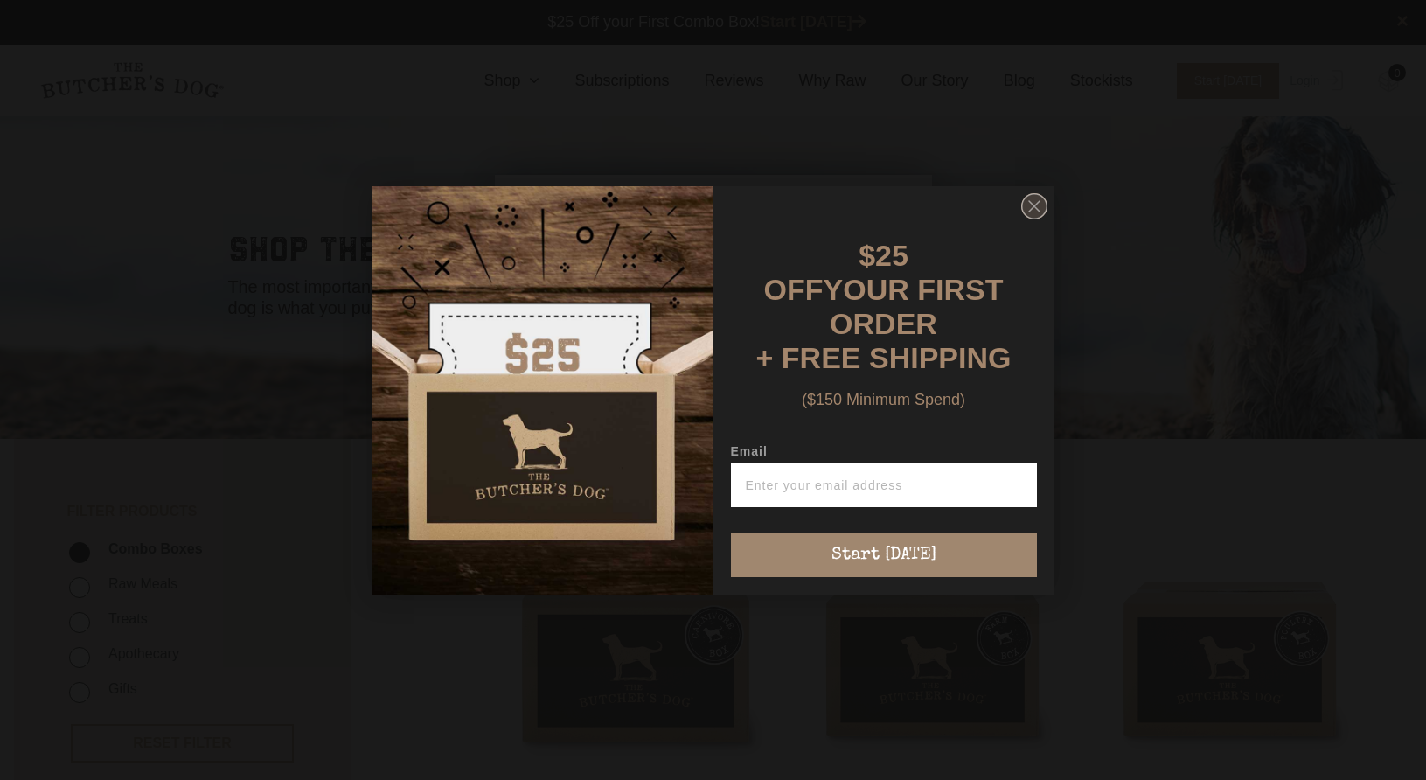
click at [1037, 209] on icon "Close dialog" at bounding box center [1034, 206] width 10 height 10
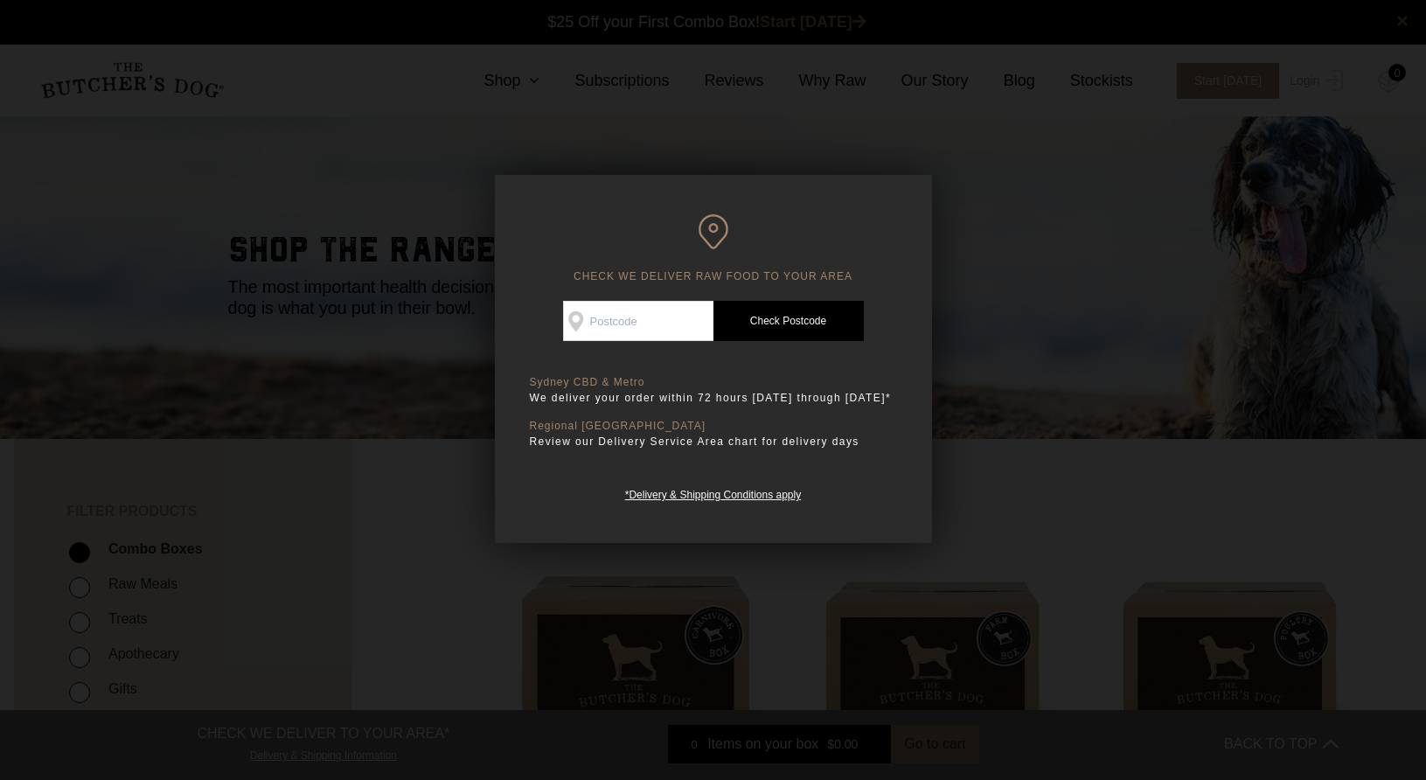
click at [656, 314] on input "Check Availability At" at bounding box center [638, 321] width 150 height 40
type input "3020"
click at [812, 324] on link "Check Postcode" at bounding box center [788, 321] width 150 height 40
